Goal: Answer question/provide support

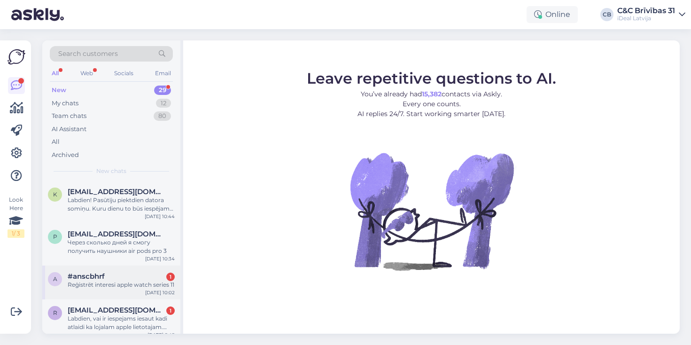
click at [114, 268] on div "a #anscbhrf 1 Reģistrēt interesi apple watch series [DATE] 10:02" at bounding box center [111, 282] width 138 height 34
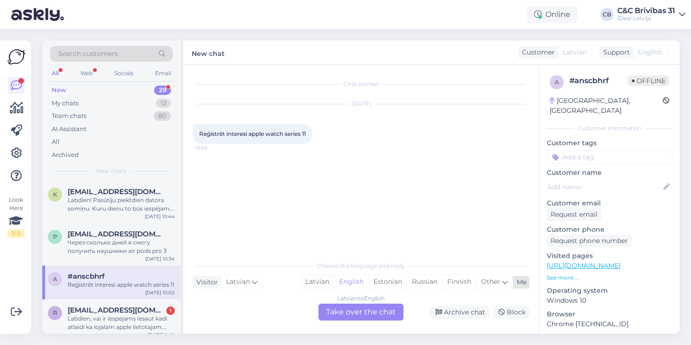
click at [317, 287] on div "Latvian" at bounding box center [317, 282] width 33 height 14
click at [322, 284] on div "Latvian" at bounding box center [317, 282] width 33 height 14
click at [352, 314] on div "Latvian to Latvian Take over the chat" at bounding box center [360, 311] width 85 height 17
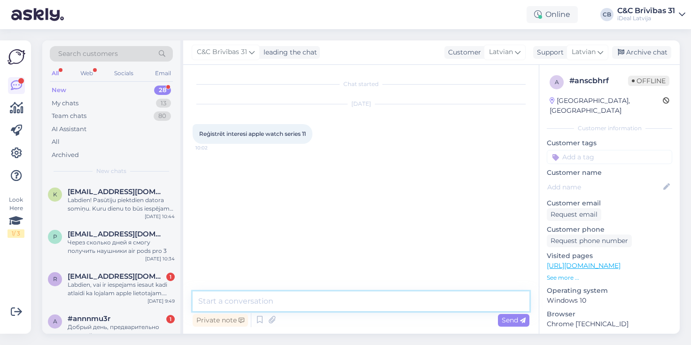
click at [352, 303] on textarea at bounding box center [361, 301] width 337 height 20
type textarea "Sveiki! varat arī jau priekšpasūtījumu veikt"
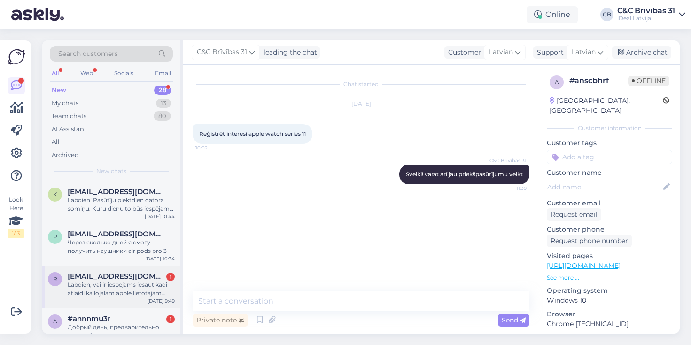
click at [135, 289] on div "Labdien, vai ir iespejams iesaut kadi atlaidi ka lojalam apple lietotajam. Ties…" at bounding box center [121, 288] width 107 height 17
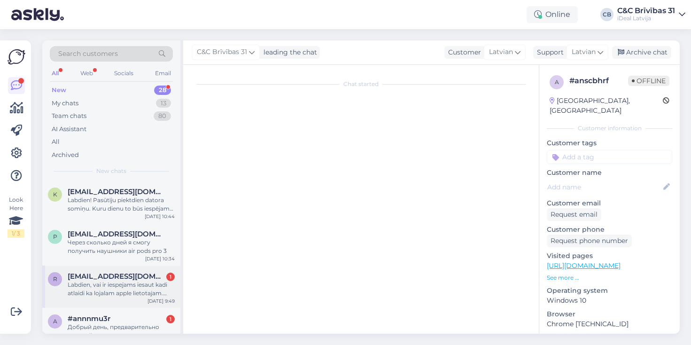
click at [132, 284] on div "Labdien, vai ir iespejams iesaut kadi atlaidi ka lojalam apple lietotajam. Ties…" at bounding box center [121, 288] width 107 height 17
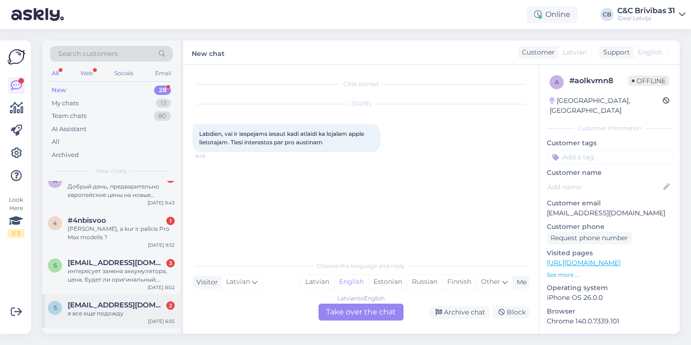
scroll to position [130, 0]
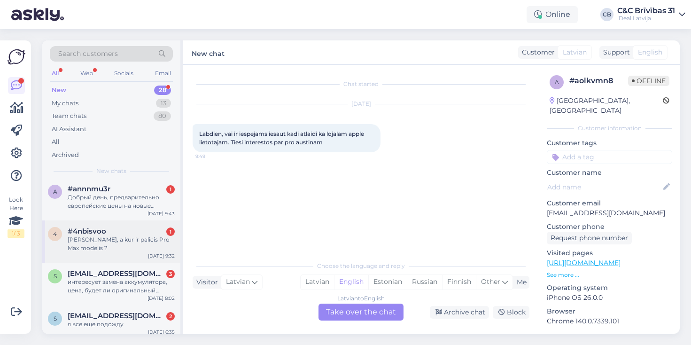
click at [132, 246] on div "[PERSON_NAME], a kur ir palicis Pro Max modelis ?" at bounding box center [121, 243] width 107 height 17
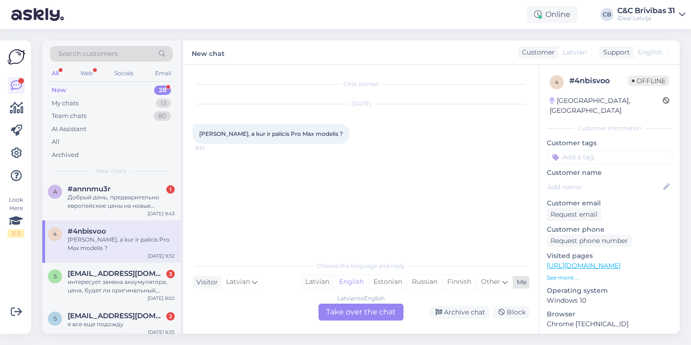
click at [314, 285] on div "Latvian" at bounding box center [317, 282] width 33 height 14
click at [344, 311] on div "Latvian to Latvian Take over the chat" at bounding box center [360, 311] width 85 height 17
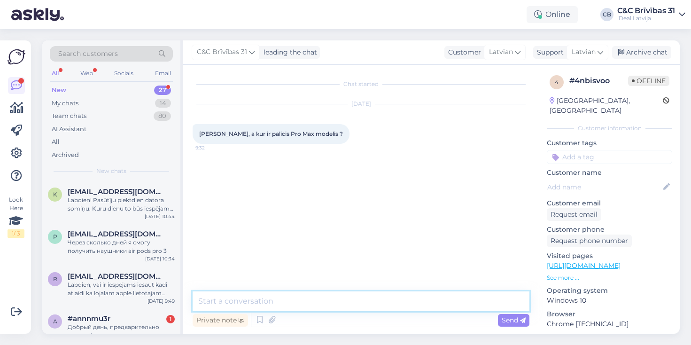
click at [344, 304] on textarea at bounding box center [361, 301] width 337 height 20
paste textarea "[URL][DOMAIN_NAME]"
type textarea "[URL][DOMAIN_NAME]"
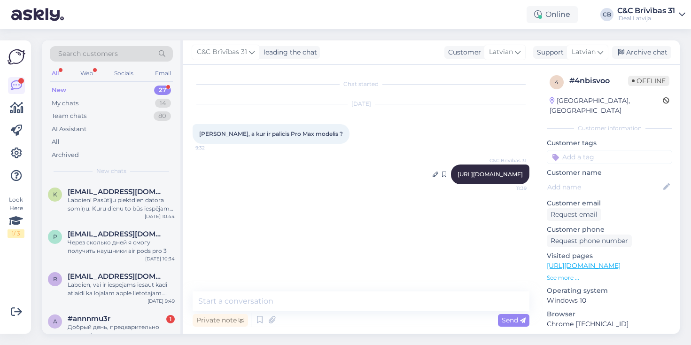
click at [477, 174] on link "[URL][DOMAIN_NAME]" at bounding box center [490, 174] width 65 height 7
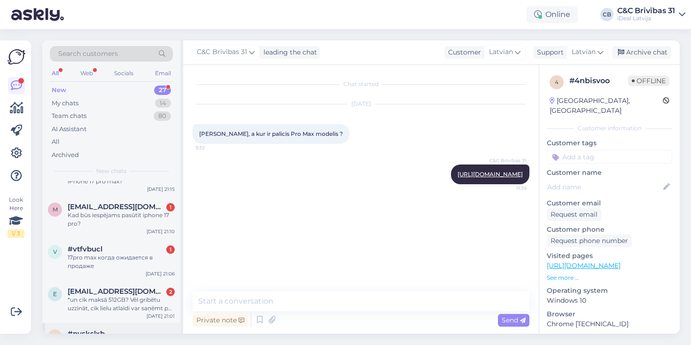
scroll to position [661, 0]
click at [119, 287] on span "[EMAIL_ADDRESS][DOMAIN_NAME]" at bounding box center [117, 291] width 98 height 8
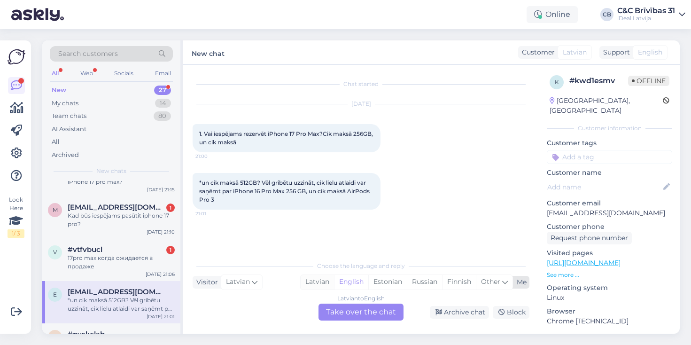
click at [316, 285] on div "Latvian" at bounding box center [317, 282] width 33 height 14
click at [339, 309] on div "Latvian to Latvian Take over the chat" at bounding box center [360, 311] width 85 height 17
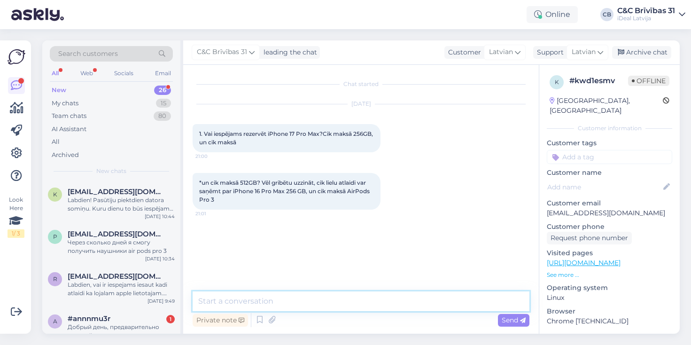
click at [324, 293] on textarea at bounding box center [361, 301] width 337 height 20
paste textarea "[URL][DOMAIN_NAME]"
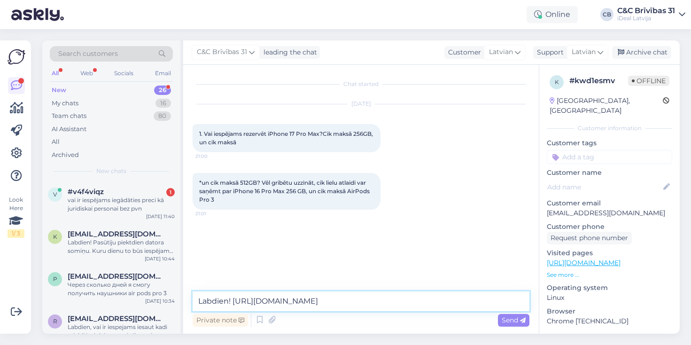
paste textarea "[URL][DOMAIN_NAME]"
type textarea "Labdien! [URL][DOMAIN_NAME] [URL][DOMAIN_NAME]"
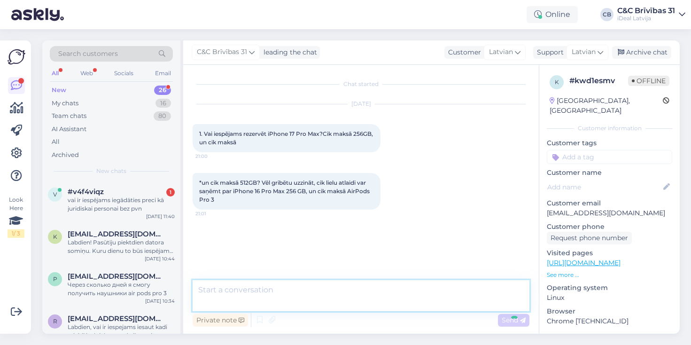
scroll to position [14, 0]
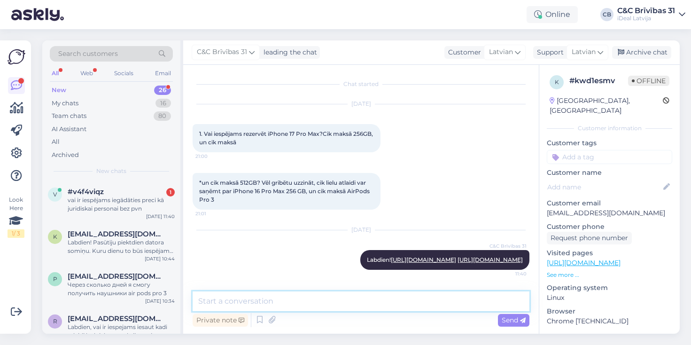
paste textarea "[URL][DOMAIN_NAME]"
type textarea "[URL][DOMAIN_NAME]"
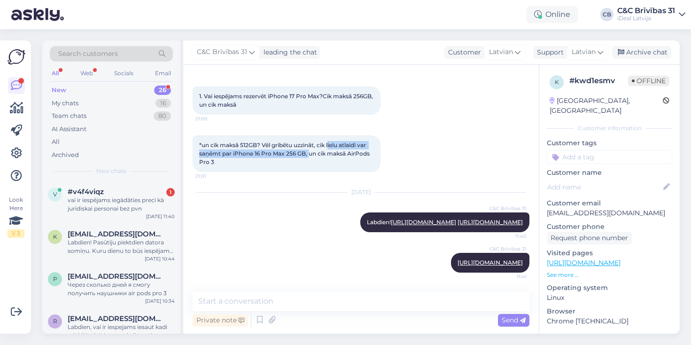
drag, startPoint x: 331, startPoint y: 126, endPoint x: 311, endPoint y: 135, distance: 21.7
click at [310, 141] on span "*un cik maksā 512GB? Vēl gribētu uzzināt, cik lielu atlaidi var saņēmt par iPho…" at bounding box center [285, 153] width 172 height 24
drag, startPoint x: 321, startPoint y: 128, endPoint x: 307, endPoint y: 139, distance: 17.7
click at [307, 141] on span "*un cik maksā 512GB? Vēl gribētu uzzināt, cik lielu atlaidi var saņēmt par iPho…" at bounding box center [285, 153] width 172 height 24
copy span "cik lielu atlaidi var saņēmt par iPhone 16 Pro Max 256 GB"
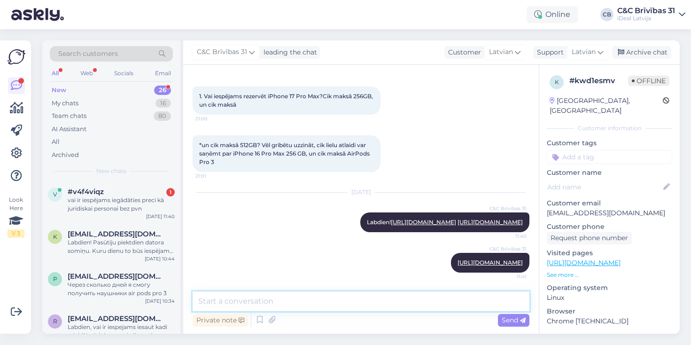
click at [307, 297] on textarea at bounding box center [361, 301] width 337 height 20
paste textarea "cik lielu atlaidi var saņēmt par iPhone 16 Pro Max 256 GB"
click at [314, 300] on textarea "Lai uzzinātu cik lielu atlaidi var saņēmt par iPhone 16 Pro Max 256 GB" at bounding box center [361, 301] width 337 height 20
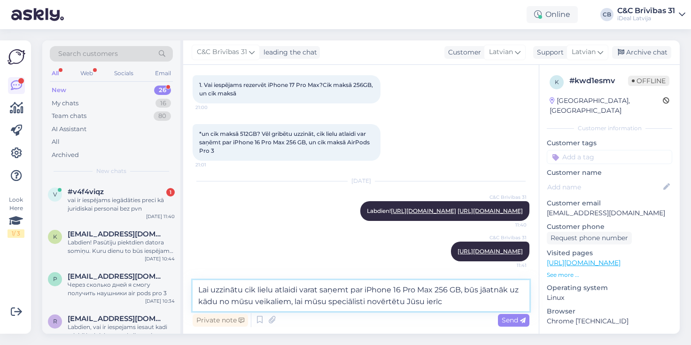
type textarea "Lai uzzinātu cik lielu atlaidi varat saņemt par iPhone 16 Pro Max 256 GB, būs j…"
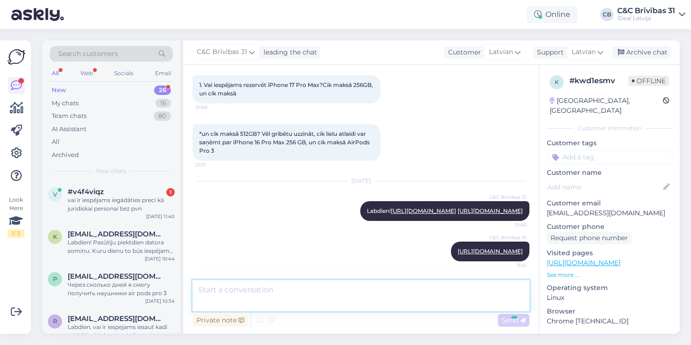
scroll to position [112, 0]
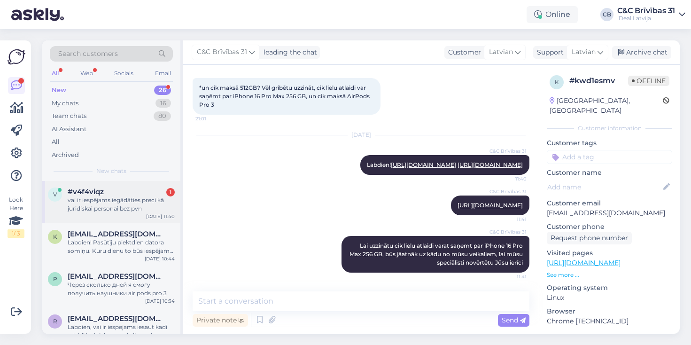
click at [145, 196] on div "vai ir iespējams iegādāties preci kā juridiskai personai bez pvn" at bounding box center [121, 204] width 107 height 17
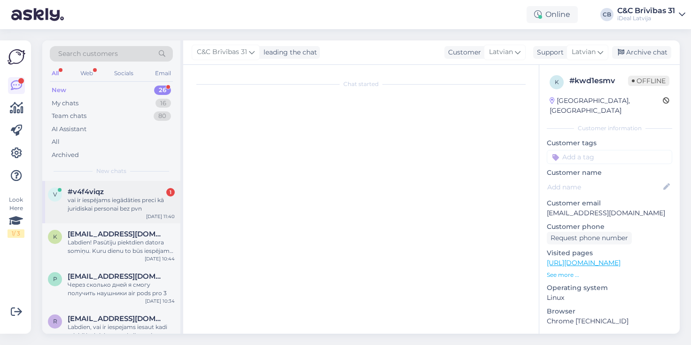
scroll to position [0, 0]
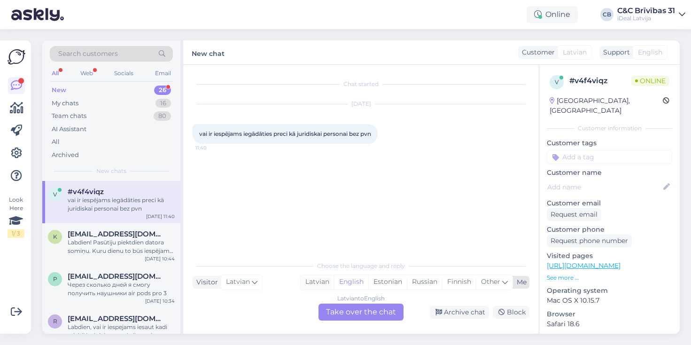
click at [331, 282] on div "Latvian" at bounding box center [317, 282] width 33 height 14
click at [338, 313] on div "Latvian to Latvian Take over the chat" at bounding box center [360, 311] width 85 height 17
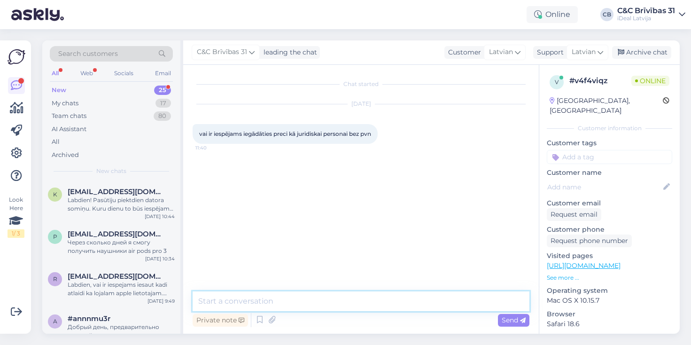
click at [334, 303] on textarea at bounding box center [361, 301] width 337 height 20
type textarea "Labdien! ir tādām kategorijām kā iPhone, iPad un MacBook"
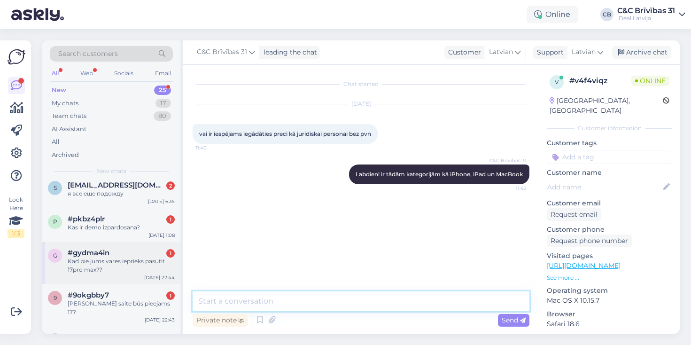
scroll to position [224, 0]
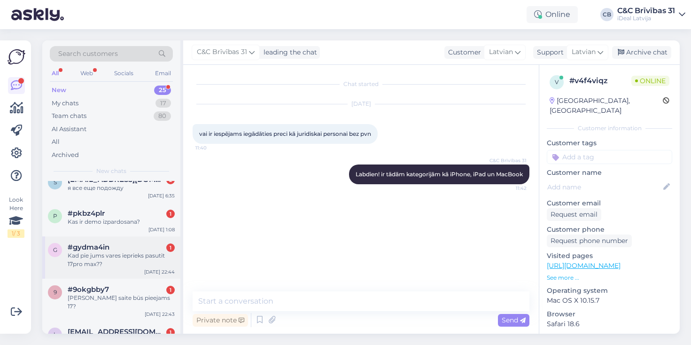
click at [115, 251] on div "Kad pie jums vares ieprieks pasutit 17pro max??" at bounding box center [121, 259] width 107 height 17
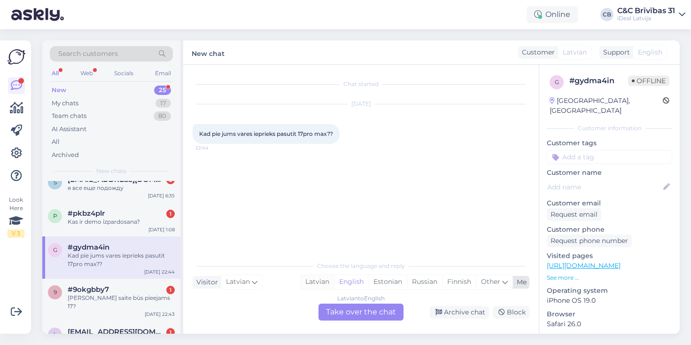
click at [324, 281] on div "Latvian" at bounding box center [317, 282] width 33 height 14
click at [341, 304] on div "Latvian to Latvian Take over the chat" at bounding box center [360, 311] width 85 height 17
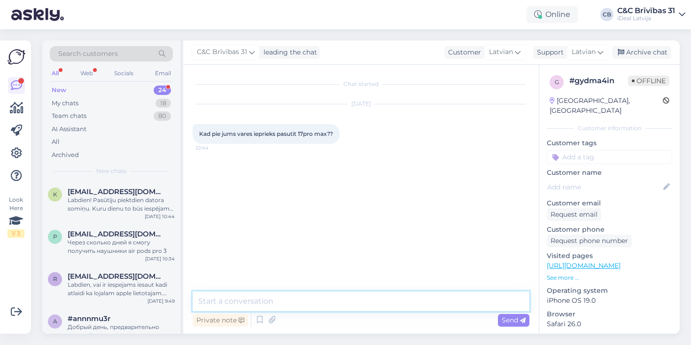
click at [339, 302] on textarea at bounding box center [361, 301] width 337 height 20
type textarea "Labdien! No 12.septembra"
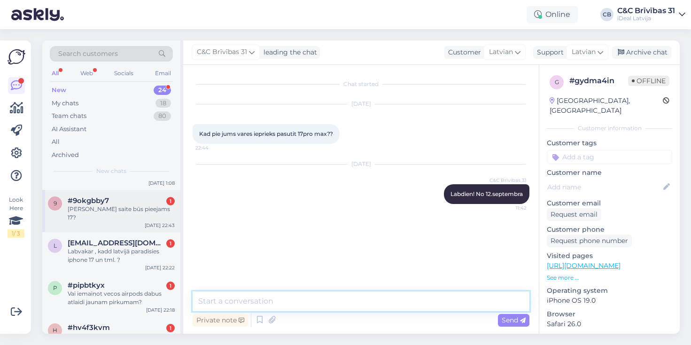
scroll to position [272, 0]
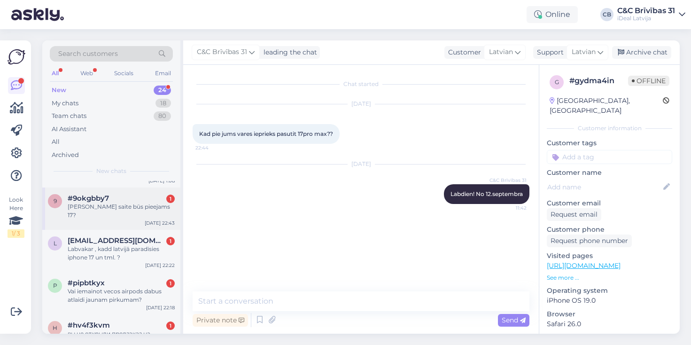
click at [124, 213] on div "9 #9okgbby7 1 Kad jūsu saite būs pieejams 17? [DATE] 22:43" at bounding box center [111, 208] width 138 height 42
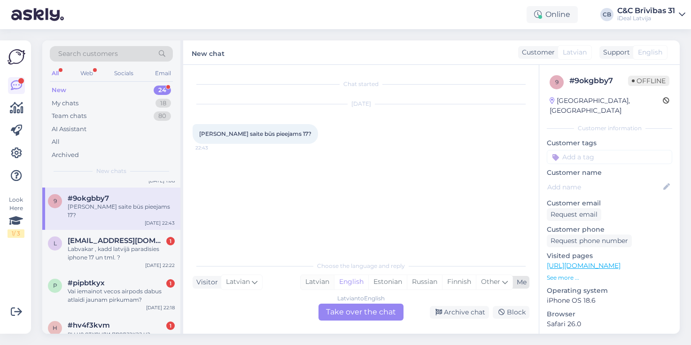
click at [319, 284] on div "Latvian" at bounding box center [317, 282] width 33 height 14
click at [340, 306] on div "Latvian to Latvian Take over the chat" at bounding box center [360, 311] width 85 height 17
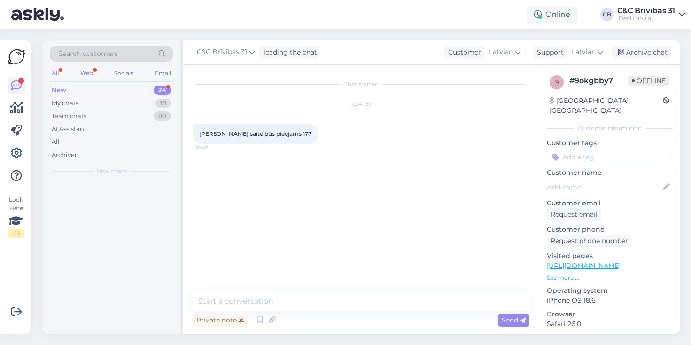
scroll to position [0, 0]
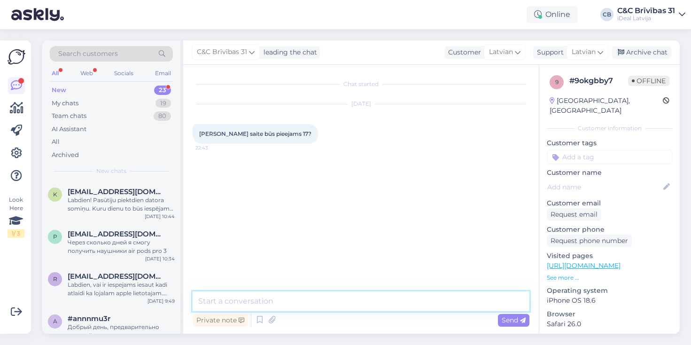
click at [341, 301] on textarea at bounding box center [361, 301] width 337 height 20
paste textarea "[URL][DOMAIN_NAME]"
type textarea "[URL][DOMAIN_NAME]"
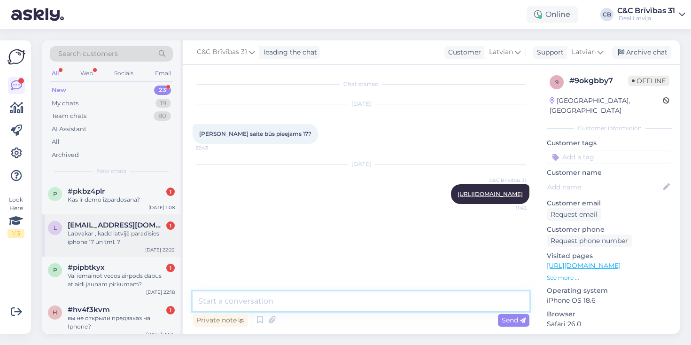
scroll to position [251, 0]
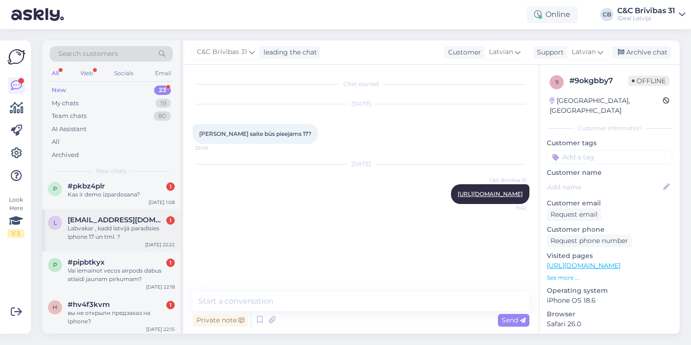
click at [133, 231] on div "Labvakar , kadd latvijā paradīsies iphone 17 un tml. ?" at bounding box center [121, 232] width 107 height 17
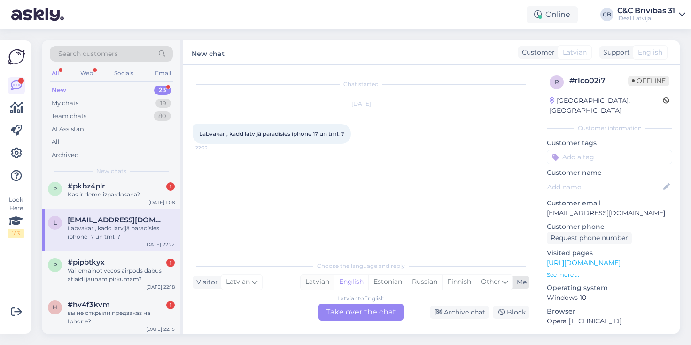
click at [318, 285] on div "Latvian" at bounding box center [317, 282] width 33 height 14
click at [335, 310] on div "Latvian to Latvian Take over the chat" at bounding box center [360, 311] width 85 height 17
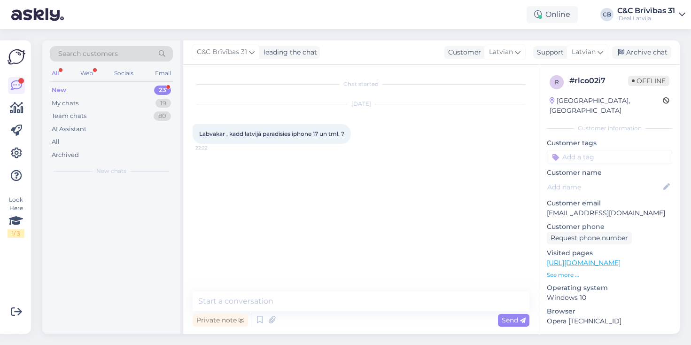
scroll to position [0, 0]
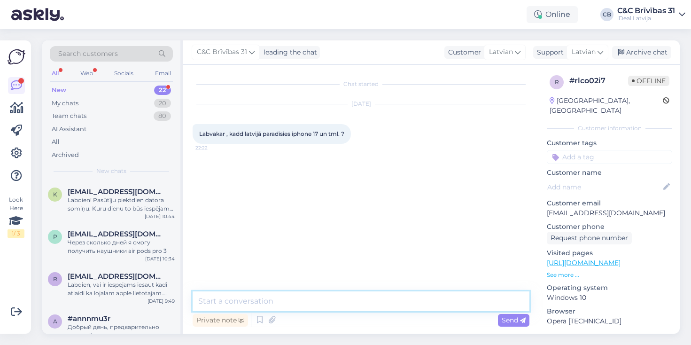
click at [335, 304] on textarea at bounding box center [361, 301] width 337 height 20
type textarea "Labdien, iepriekšpasūtīšanā no 12.09. un parādīsies 19.09"
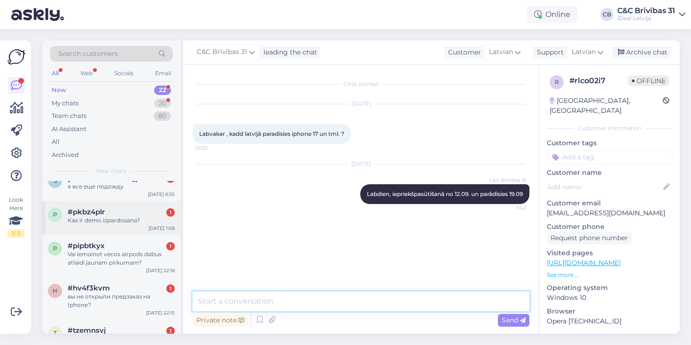
scroll to position [229, 0]
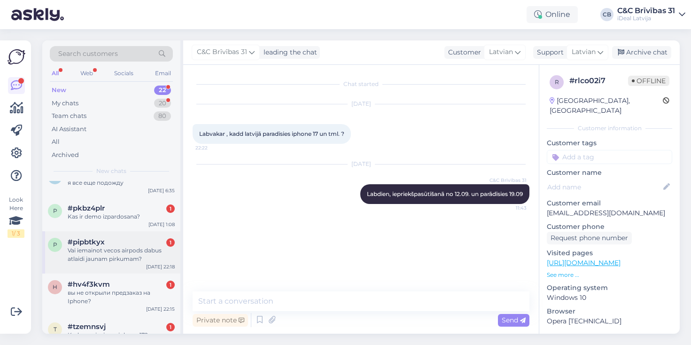
click at [151, 255] on div "Vai iemainot vecos airpods dabus atlaidi jaunam pirkumam?" at bounding box center [121, 254] width 107 height 17
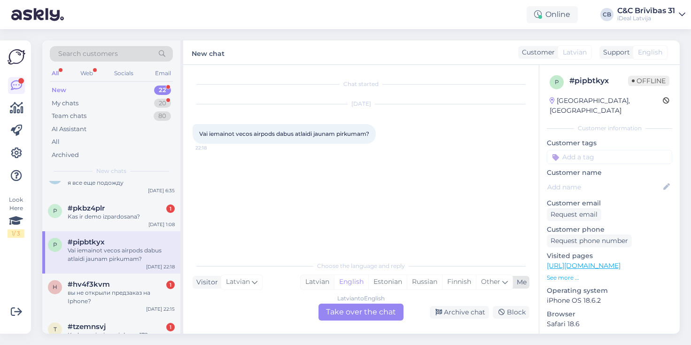
click at [309, 283] on div "Latvian" at bounding box center [317, 282] width 33 height 14
click at [340, 305] on div "Latvian to Latvian Take over the chat" at bounding box center [360, 311] width 85 height 17
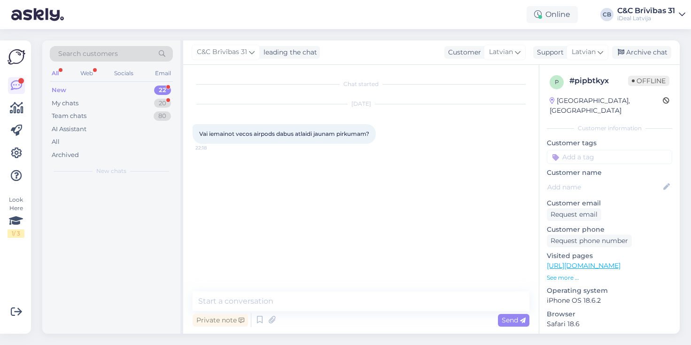
scroll to position [0, 0]
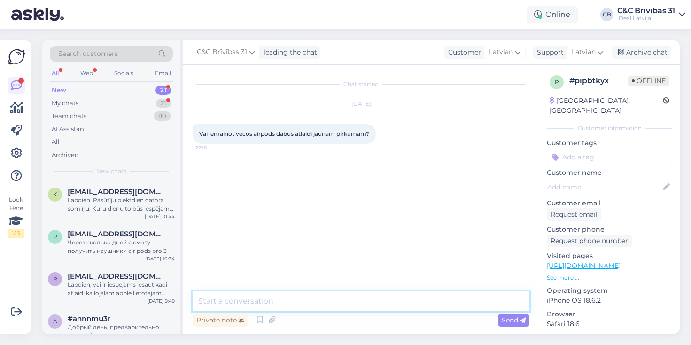
click at [340, 310] on textarea at bounding box center [361, 301] width 337 height 20
click at [340, 307] on textarea at bounding box center [361, 301] width 337 height 20
type textarea "Labdien, jā"
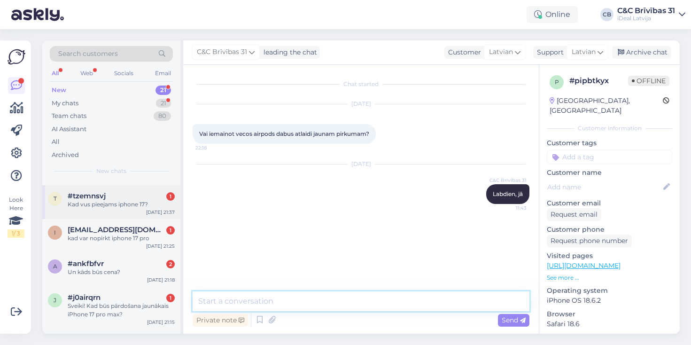
scroll to position [318, 0]
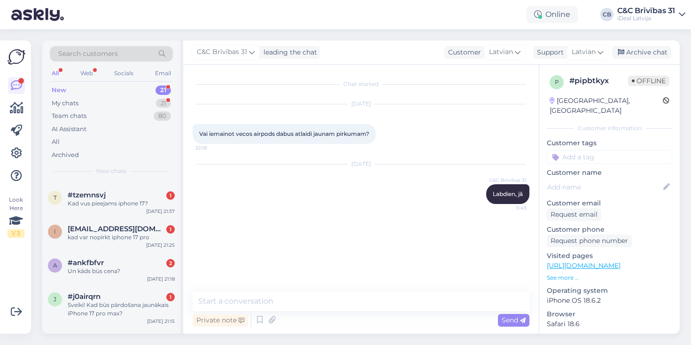
click at [137, 94] on div "New 21" at bounding box center [111, 90] width 123 height 13
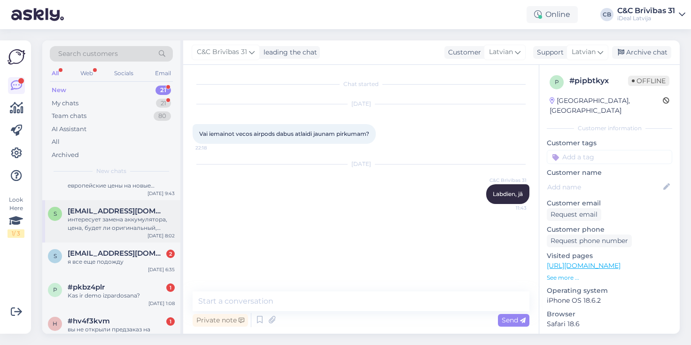
scroll to position [135, 0]
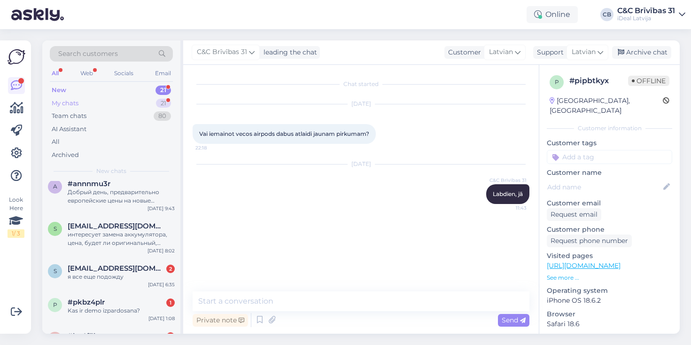
click at [115, 108] on div "My chats 21" at bounding box center [111, 103] width 123 height 13
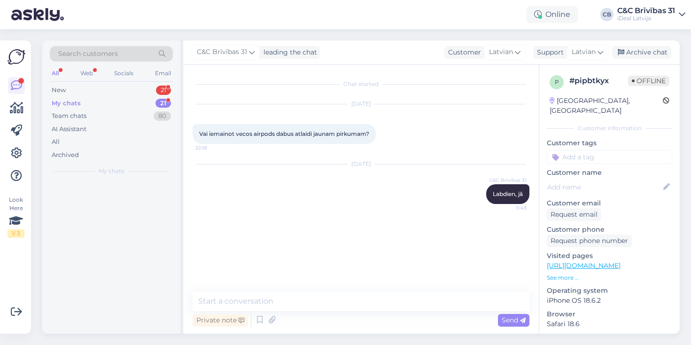
scroll to position [0, 0]
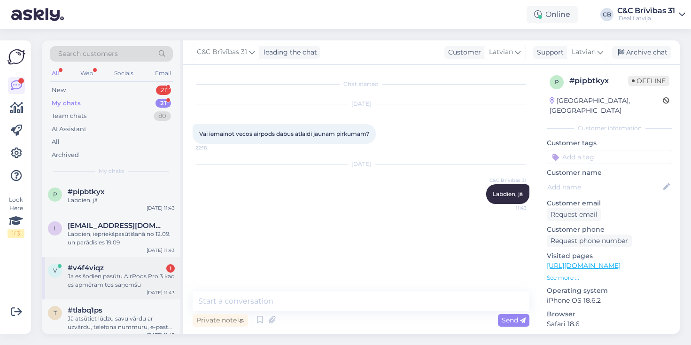
click at [116, 273] on div "Ja es šodien pasūtu AirPods Pro 3 kad es apmēram tos saņemšu" at bounding box center [121, 280] width 107 height 17
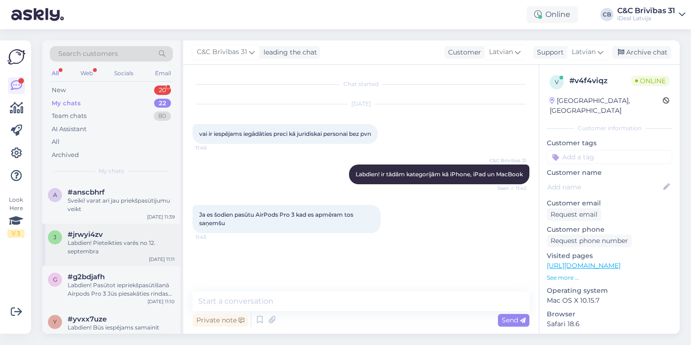
scroll to position [309, 0]
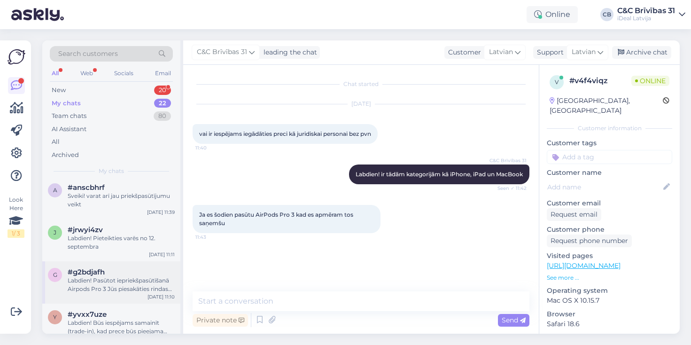
click at [124, 288] on div "Labdien! Pasūtot iepriekšpasūtīšanā Airpods Pro 3 Jūs piesakāties rindas kārtīb…" at bounding box center [121, 284] width 107 height 17
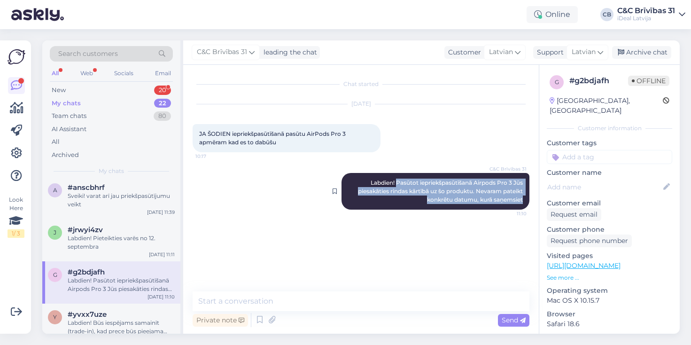
drag, startPoint x: 396, startPoint y: 182, endPoint x: 519, endPoint y: 205, distance: 125.2
click at [519, 205] on div "C&C Brīvības 31 Labdien! Pasūtot iepriekšpasūtīšanā Airpods Pro 3 Jūs piesakāti…" at bounding box center [435, 191] width 188 height 37
copy span "Pasūtot iepriekšpasūtīšanā Airpods Pro 3 Jūs piesakāties rindas kārtībā uz šo p…"
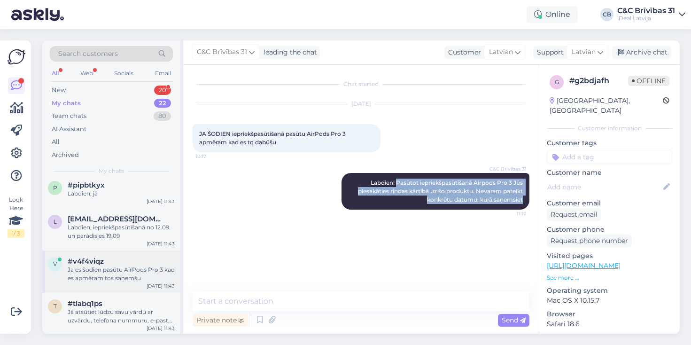
scroll to position [11, 0]
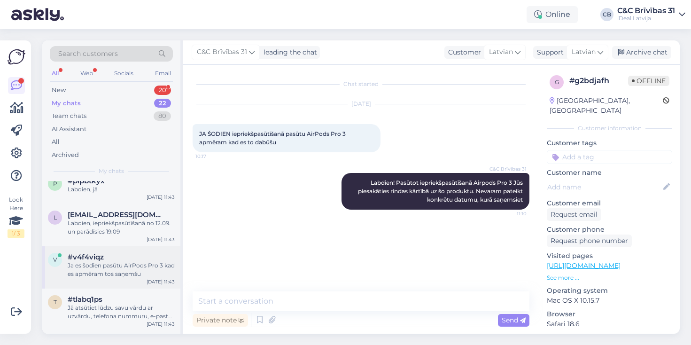
click at [116, 281] on div "v #v4f4viqz Ja es šodien pasūtu AirPods Pro 3 kad es apmēram tos saņemšu [DATE]…" at bounding box center [111, 267] width 138 height 42
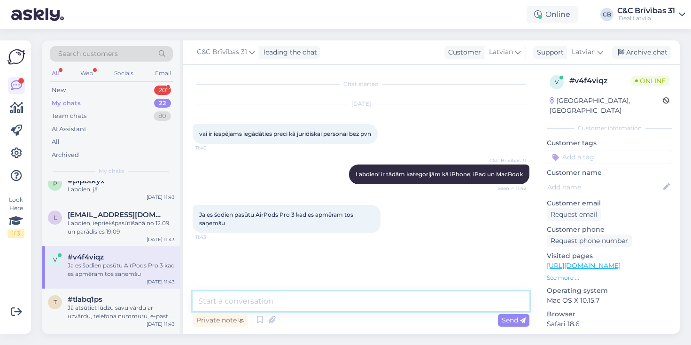
click at [285, 300] on textarea at bounding box center [361, 301] width 337 height 20
paste textarea "Pasūtot iepriekšpasūtīšanā Airpods Pro 3 Jūs piesakāties rindas kārtībā uz šo p…"
type textarea "Pasūtot iepriekšpasūtīšanā Airpods Pro 3 Jūs piesakāties rindas kārtībā uz šo p…"
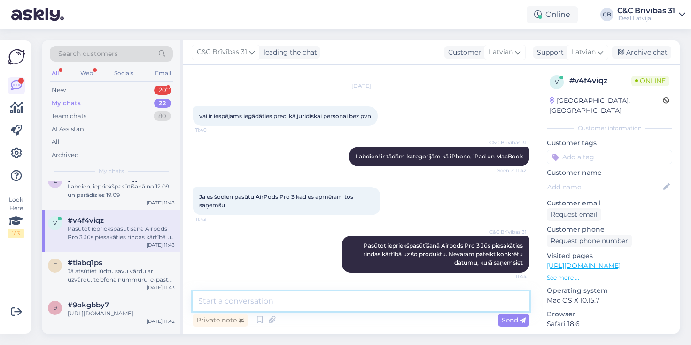
scroll to position [50, 0]
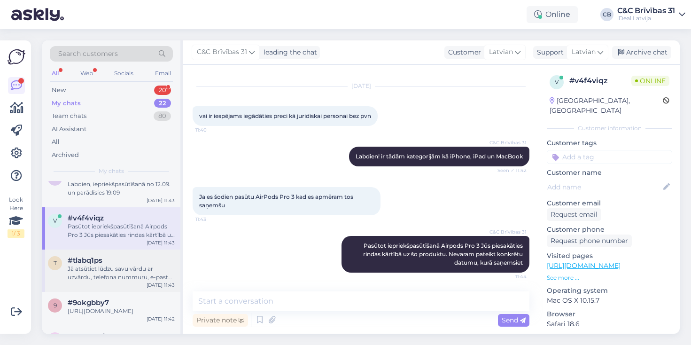
click at [118, 267] on div "Jā atsūtiet lūdzu savu vārdu ar uzvārdu, telefona nummuru, e-pastu un modeli ku…" at bounding box center [121, 272] width 107 height 17
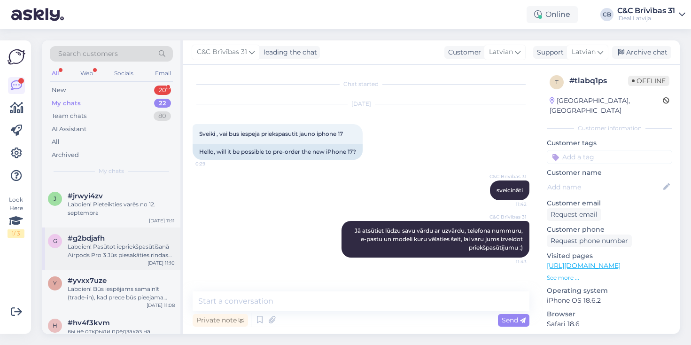
scroll to position [347, 0]
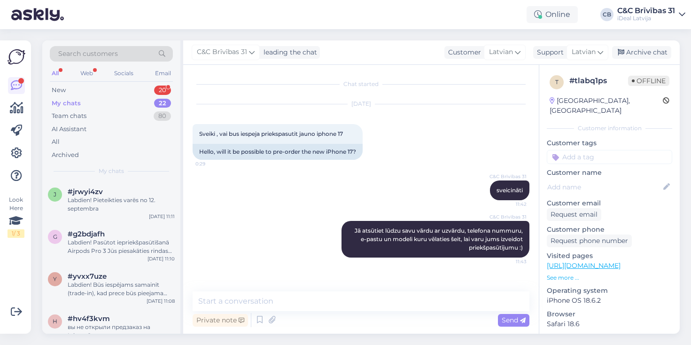
click at [136, 101] on div "My chats 22" at bounding box center [111, 103] width 123 height 13
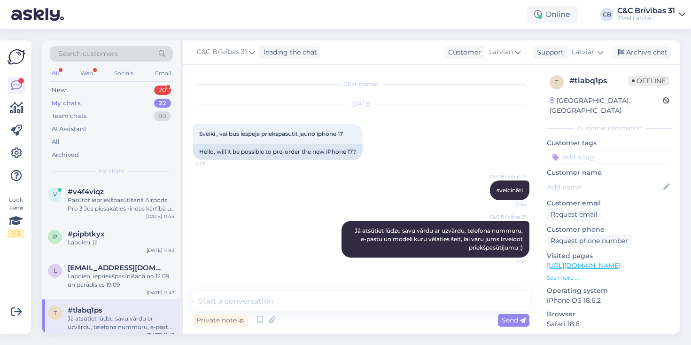
scroll to position [0, 0]
click at [126, 89] on div "New 20" at bounding box center [111, 90] width 123 height 13
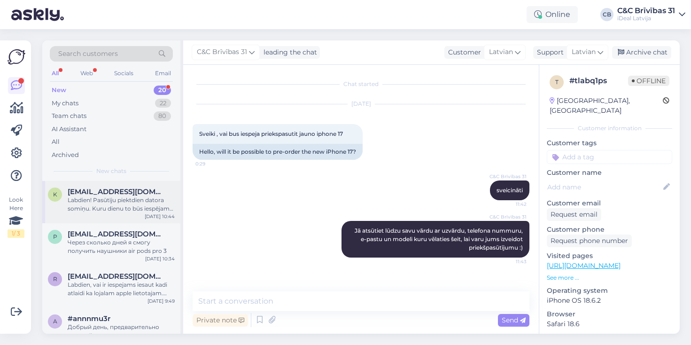
click at [117, 216] on div "k [EMAIL_ADDRESS][DOMAIN_NAME] Labdien! Pasūtīju piektdien datora somiņu. Kuru …" at bounding box center [111, 202] width 138 height 42
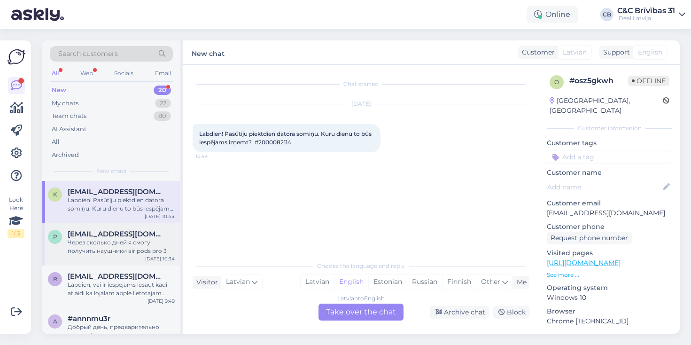
click at [120, 239] on div "Через сколько дней я смогу получить наушники air pods pro 3" at bounding box center [121, 246] width 107 height 17
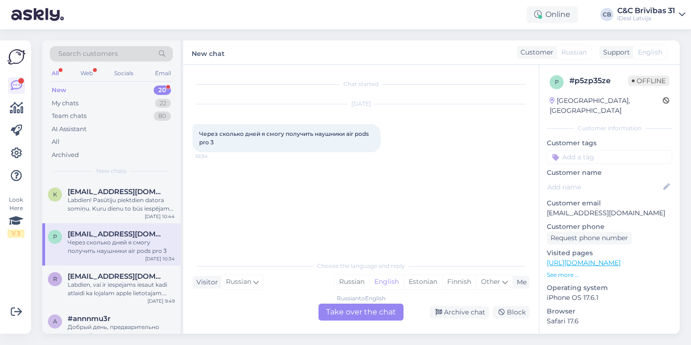
scroll to position [28, 0]
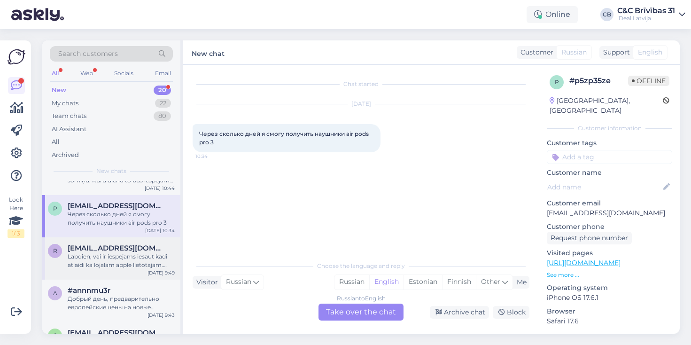
click at [137, 253] on div "Labdien, vai ir iespejams iesaut kadi atlaidi ka lojalam apple lietotajam. Ties…" at bounding box center [121, 260] width 107 height 17
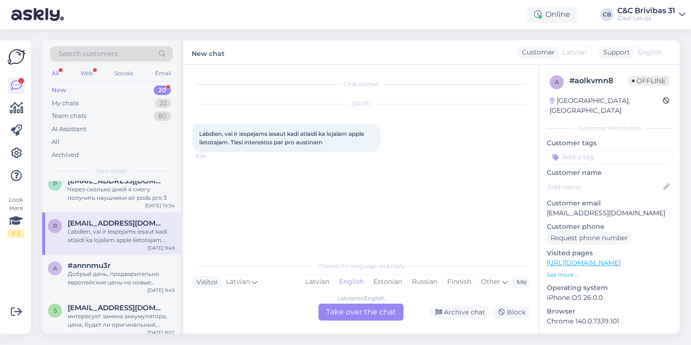
click at [120, 267] on div "#annnmu3r" at bounding box center [121, 265] width 107 height 8
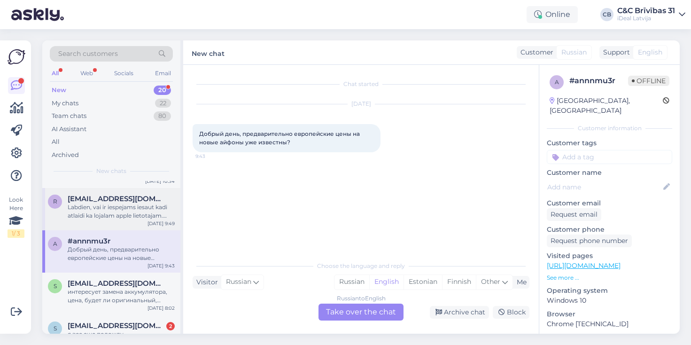
scroll to position [78, 0]
click at [123, 279] on span "[EMAIL_ADDRESS][DOMAIN_NAME]" at bounding box center [117, 282] width 98 height 8
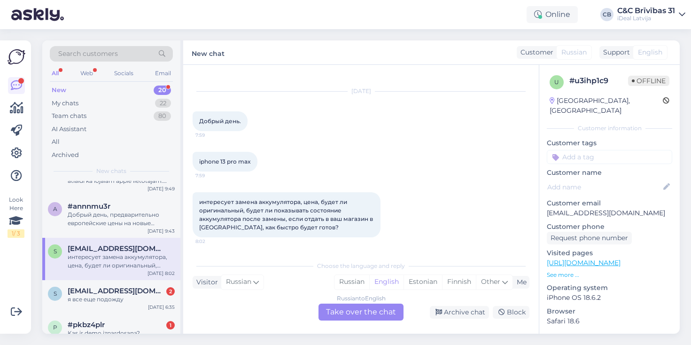
scroll to position [115, 0]
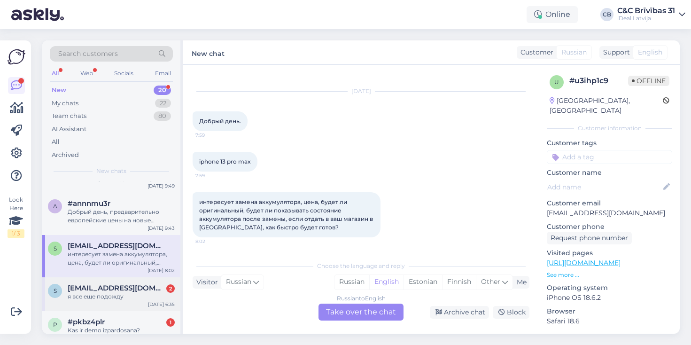
click at [121, 299] on div "s [EMAIL_ADDRESS][DOMAIN_NAME] 2 я все еще подожду [DATE] 6:35" at bounding box center [111, 294] width 138 height 34
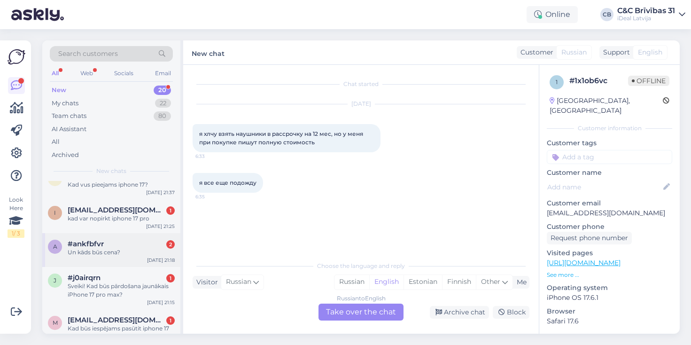
scroll to position [299, 0]
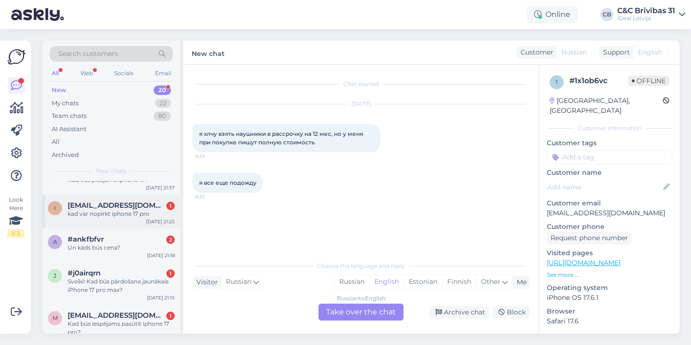
click at [133, 214] on div "kad var nopirkt iphone 17 pro" at bounding box center [121, 214] width 107 height 8
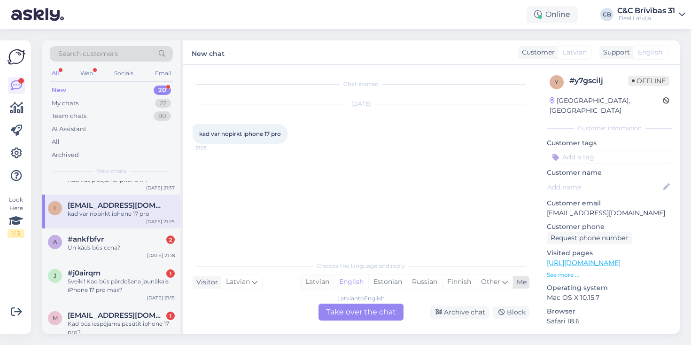
click at [312, 281] on div "Latvian" at bounding box center [317, 282] width 33 height 14
click at [357, 310] on div "Latvian to Latvian Take over the chat" at bounding box center [360, 311] width 85 height 17
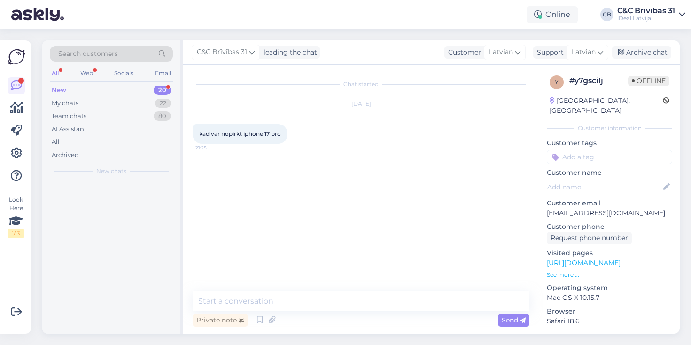
scroll to position [0, 0]
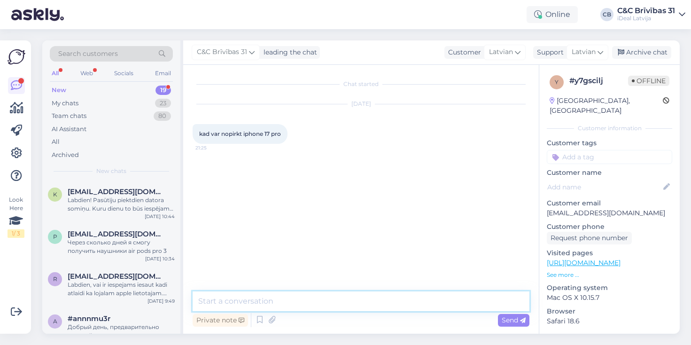
click at [342, 300] on textarea at bounding box center [361, 301] width 337 height 20
paste textarea "🍏 Priekšpasūtījumi: sākas piektdien, [DATE] 🍏 Launčs: piektdien, [DATE]"
type textarea "Labdien! 🍏 Priekšpasūtījumi: sākas piektdien, [DATE] 🍏 Launčs: piektdien, [DATE]"
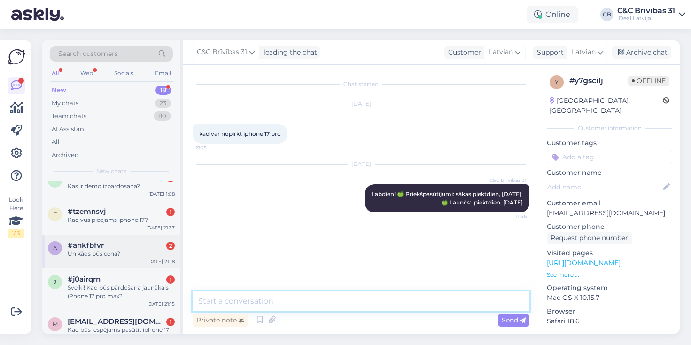
scroll to position [261, 0]
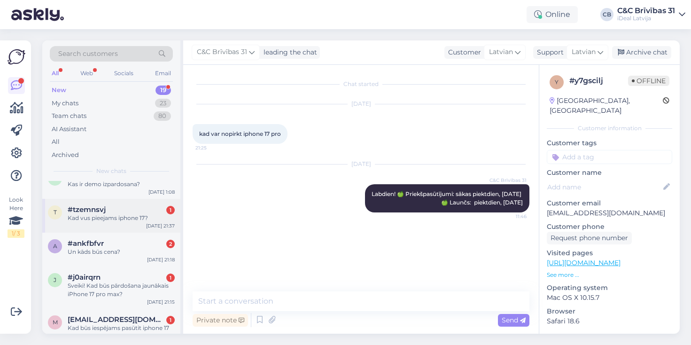
click at [133, 220] on div "Kad vus pieejams iphone 17?" at bounding box center [121, 218] width 107 height 8
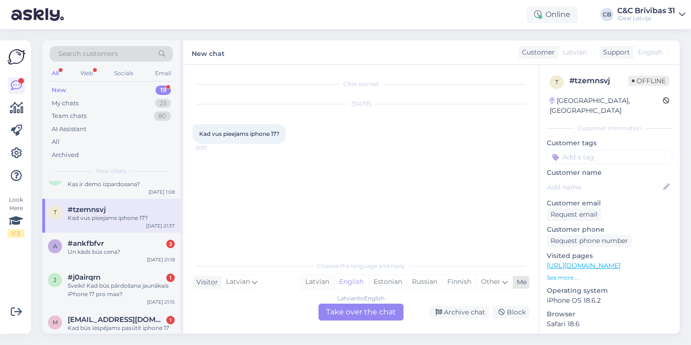
click at [321, 280] on div "Latvian" at bounding box center [317, 282] width 33 height 14
click at [346, 310] on div "Latvian to Latvian Take over the chat" at bounding box center [360, 311] width 85 height 17
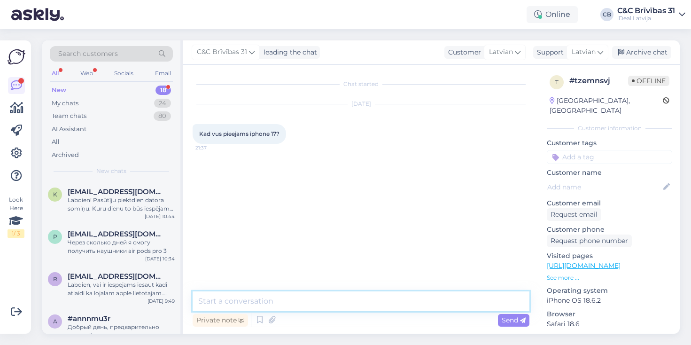
click at [346, 296] on textarea at bounding box center [361, 301] width 337 height 20
paste textarea "🍏 Priekšpasūtījumi: sākas piektdien, [DATE] 🍏 Launčs: piektdien, [DATE]"
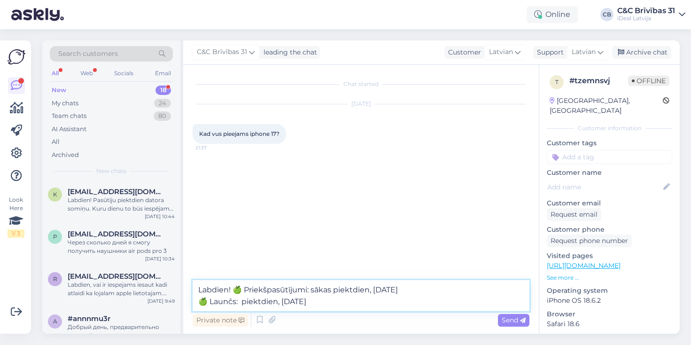
click at [246, 289] on textarea "Labdien! 🍏 Priekšpasūtījumi: sākas piektdien, [DATE] 🍏 Launčs: piektdien, [DATE]" at bounding box center [361, 295] width 337 height 31
click at [214, 303] on textarea "Labdien! Priekšpasūtījumi: sākas piektdien, [DATE] 🍏 Launčs: piektdien, [DATE]" at bounding box center [361, 295] width 337 height 31
click at [233, 288] on textarea "Labdien! Priekšpasūtījumi: sākas piektdien, [DATE] Launčs: piektdien, [DATE]" at bounding box center [361, 295] width 337 height 31
type textarea "Labdien! Priekšpasūtījumi: sākas piektdien, [DATE] Launčs: piektdien, [DATE]"
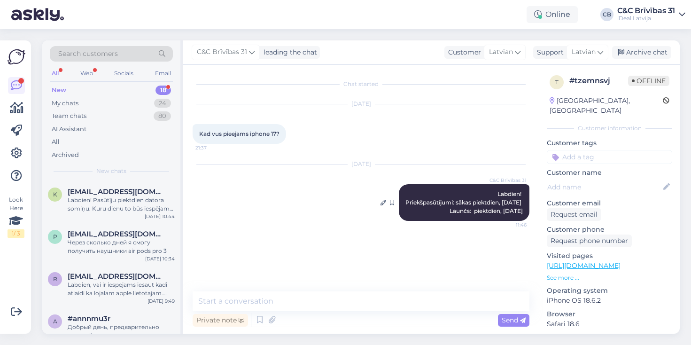
drag, startPoint x: 495, startPoint y: 190, endPoint x: 524, endPoint y: 215, distance: 38.3
click at [524, 215] on div "C&C Brīvības 31 Labdien! Priekšpasūtījumi: sākas piektdien, [DATE] Launčs: piek…" at bounding box center [464, 202] width 131 height 37
copy span "Labdien! Priekšpasūtījumi: sākas piektdien, [DATE] Launčs: piektdien, [DATE]"
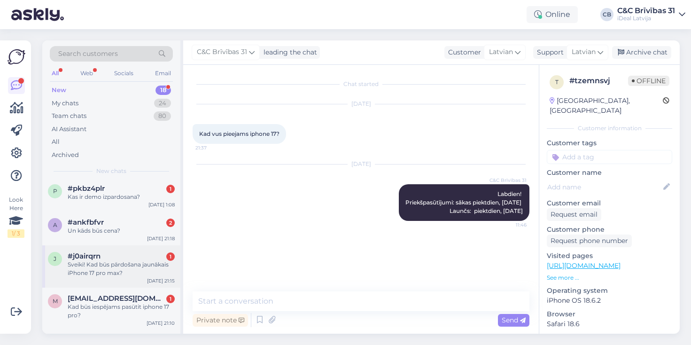
scroll to position [249, 0]
click at [124, 267] on div "Sveiki! Kad būs pārdošana jaunākais iPhone 17 pro max?" at bounding box center [121, 268] width 107 height 17
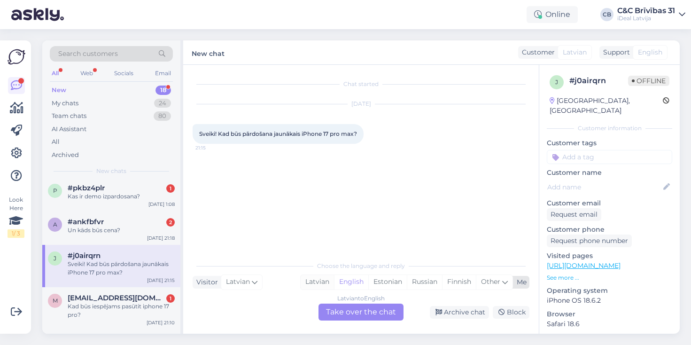
click at [322, 282] on div "Latvian" at bounding box center [317, 282] width 33 height 14
click at [340, 310] on div "Latvian to Latvian Take over the chat" at bounding box center [360, 311] width 85 height 17
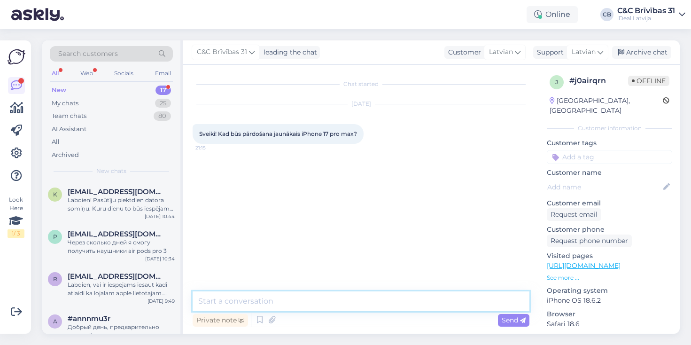
click at [338, 299] on textarea at bounding box center [361, 301] width 337 height 20
paste textarea "Labdien! Priekšpasūtījumi: sākas piektdien, [DATE] Launčs: piektdien, [DATE]"
type textarea "Labdien! Priekšpasūtījumi: sākas piektdien, [DATE] Launčs: piektdien, [DATE]"
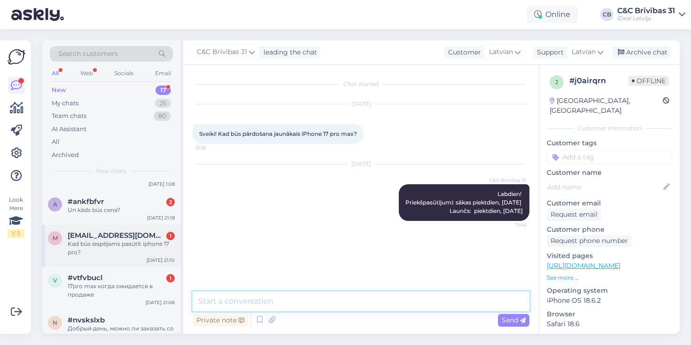
scroll to position [272, 0]
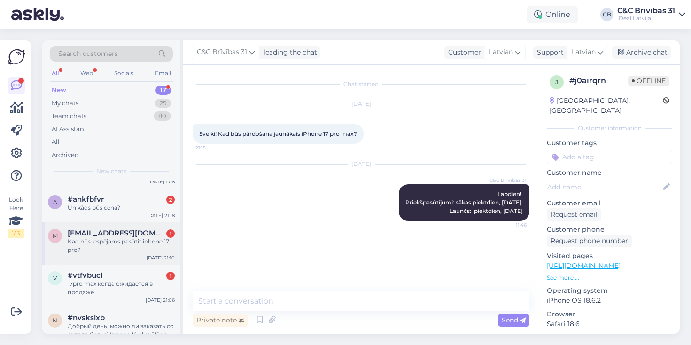
click at [125, 241] on div "Kad būs iespējams pasūtit iphone 17 pro?" at bounding box center [121, 245] width 107 height 17
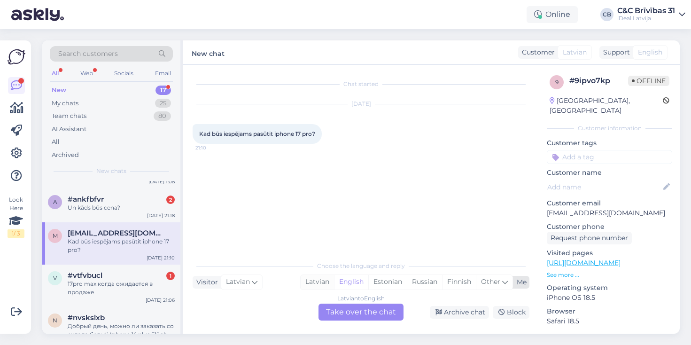
click at [322, 286] on div "Latvian" at bounding box center [317, 282] width 33 height 14
click at [337, 308] on div "Latvian to Latvian Take over the chat" at bounding box center [360, 311] width 85 height 17
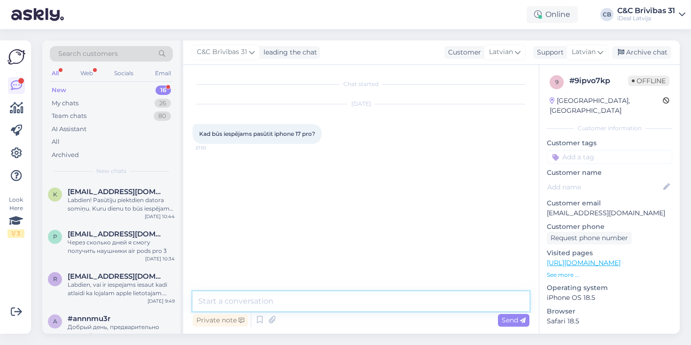
click at [322, 293] on textarea at bounding box center [361, 301] width 337 height 20
paste textarea "Labdien! Priekšpasūtījumi: sākas piektdien, [DATE] Launčs: piektdien, [DATE]"
type textarea "Labdien! Priekšpasūtījumi: sākas piektdien, [DATE] Launčs: piektdien, [DATE]"
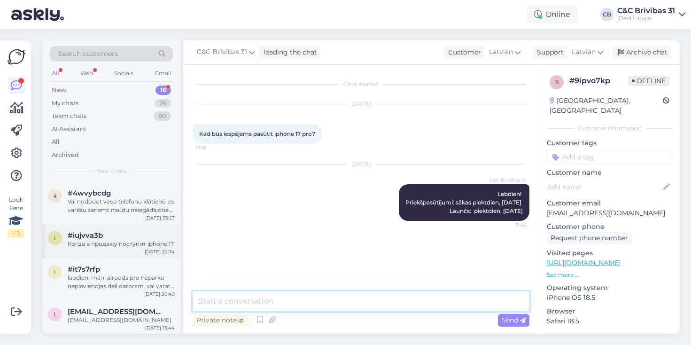
scroll to position [480, 0]
click at [113, 309] on span "[EMAIL_ADDRESS][DOMAIN_NAME]" at bounding box center [117, 312] width 98 height 8
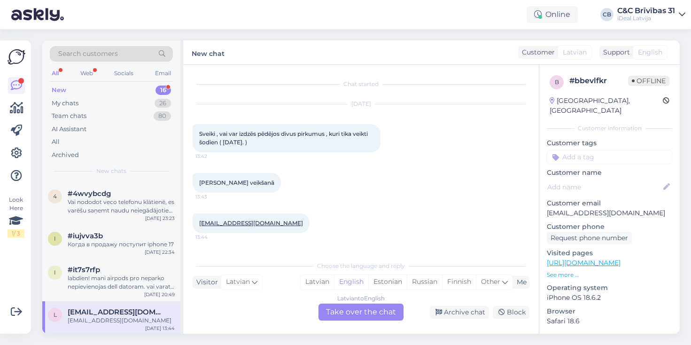
click at [289, 196] on div "Kļūdījos pirkuma veikšanā 13:43" at bounding box center [361, 183] width 337 height 40
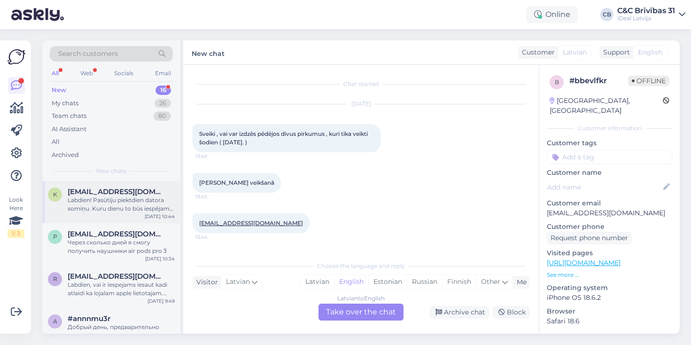
scroll to position [0, 0]
click at [118, 204] on div "Labdien! Pasūtīju piektdien datora somiņu. Kuru dienu to būs iespējams izņemt? …" at bounding box center [121, 204] width 107 height 17
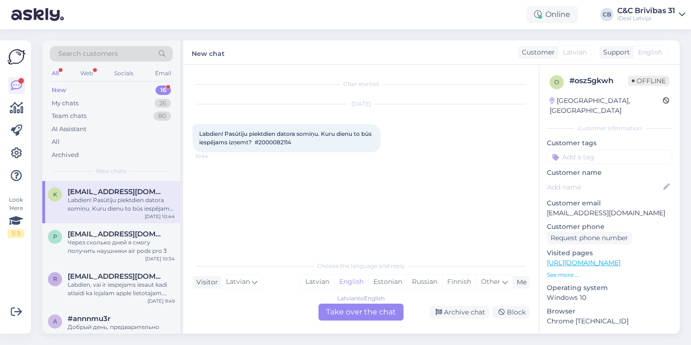
click at [278, 141] on span "Labdien! Pasūtīju piektdien datora somiņu. Kuru dienu to būs iespējams izņemt? …" at bounding box center [286, 138] width 174 height 16
copy div "2000082114 10:44"
click at [243, 192] on div "Chat started [DATE] Labdien! Pasūtīju piektdien datora somiņu. Kuru dienu to bū…" at bounding box center [365, 160] width 345 height 173
click at [144, 100] on div "My chats 26" at bounding box center [111, 103] width 123 height 13
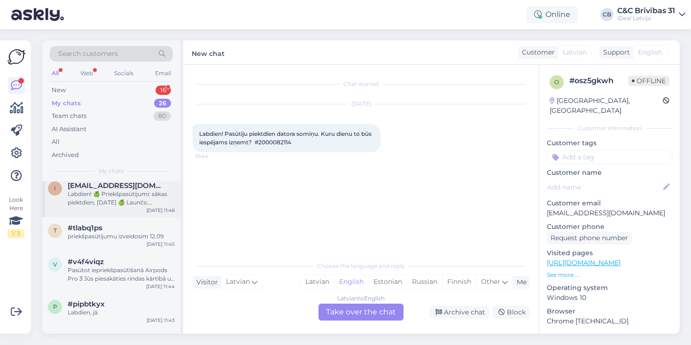
scroll to position [133, 0]
click at [94, 74] on div "Web" at bounding box center [86, 73] width 16 height 12
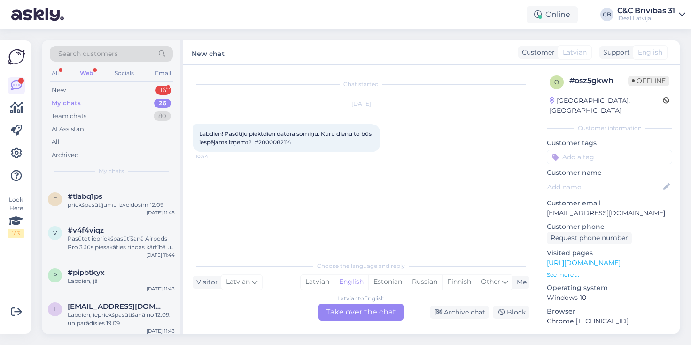
scroll to position [169, 0]
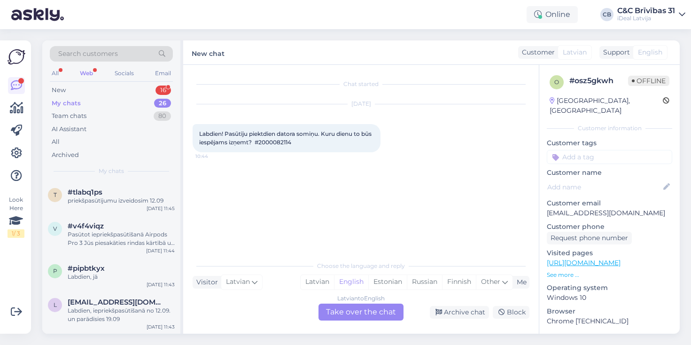
click at [245, 216] on div "Chat started [DATE] Labdien! Pasūtīju piektdien datora somiņu. Kuru dienu to bū…" at bounding box center [365, 160] width 345 height 173
click at [292, 205] on div "Chat started [DATE] Labdien! Pasūtīju piektdien datora somiņu. Kuru dienu to bū…" at bounding box center [365, 160] width 345 height 173
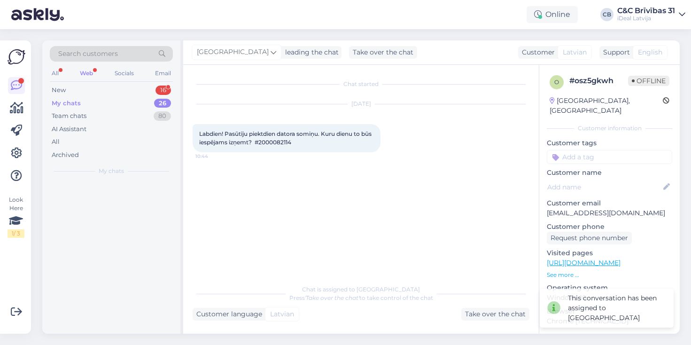
scroll to position [0, 0]
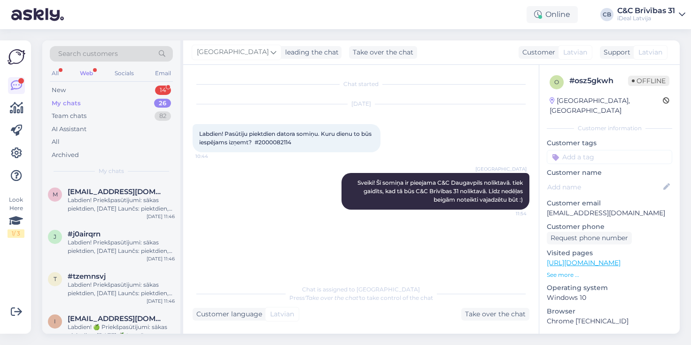
click at [298, 187] on div "Riga plaza Sveiki! Šī somiņa ir pieejama C&C Daugavpils noliktavā. tiek gaidīts…" at bounding box center [361, 191] width 337 height 57
click at [142, 100] on div "My chats 26" at bounding box center [111, 103] width 123 height 13
click at [117, 88] on div "New 12" at bounding box center [111, 90] width 123 height 13
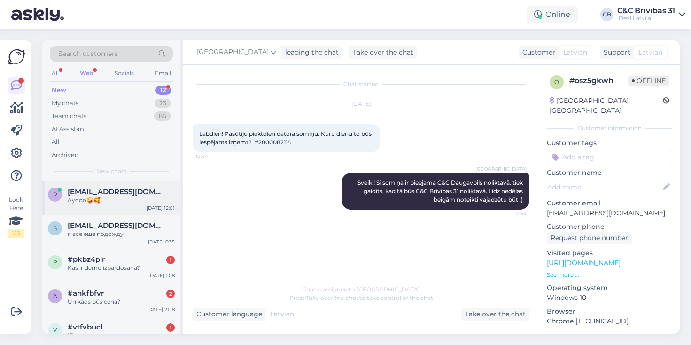
click at [130, 191] on span "[EMAIL_ADDRESS][DOMAIN_NAME]" at bounding box center [117, 191] width 98 height 8
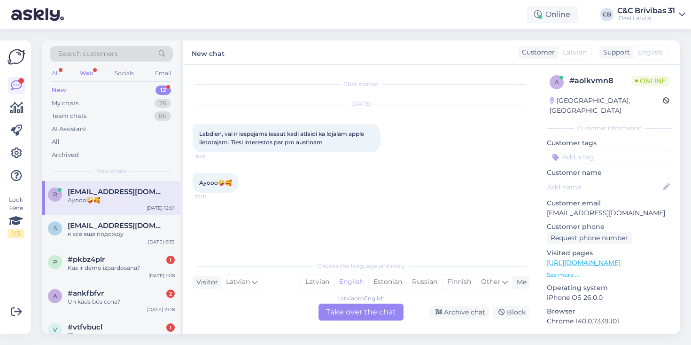
click at [303, 69] on div "Chat started [DATE] Labdien, vai ir iespejams iesaut kadi atlaidi ka lojalam ap…" at bounding box center [361, 199] width 356 height 269
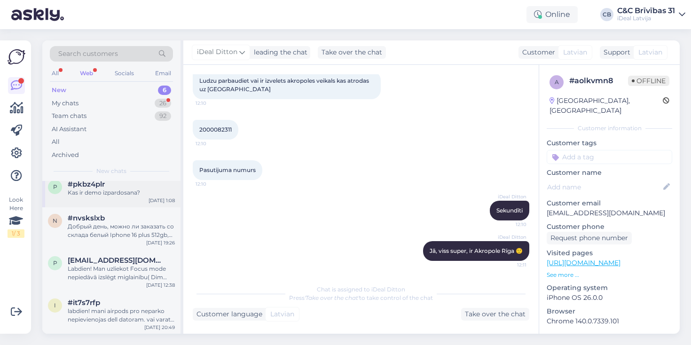
scroll to position [73, 0]
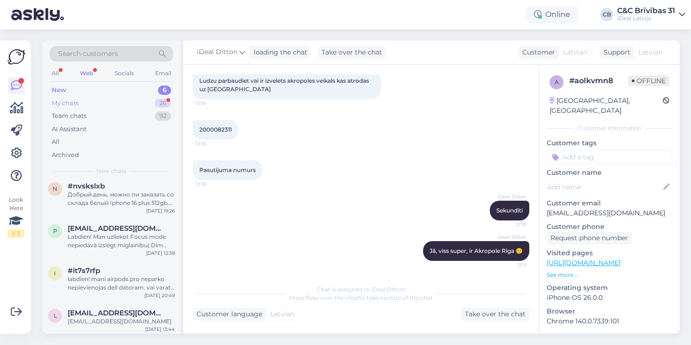
click at [99, 108] on div "My chats 26" at bounding box center [111, 103] width 123 height 13
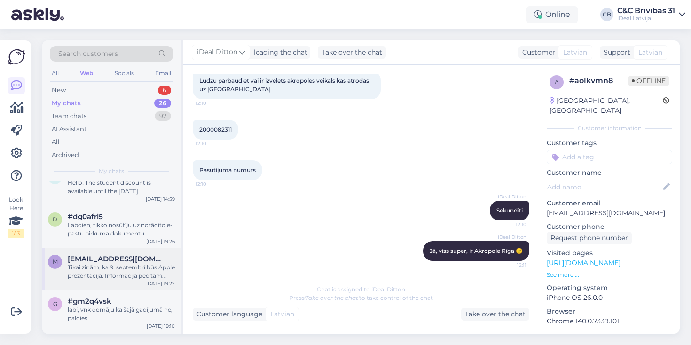
scroll to position [840, 0]
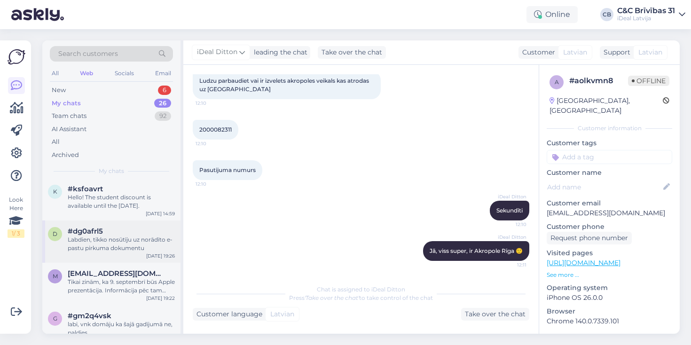
click at [130, 235] on div "Labdien, tikko nosūtīju uz norādīto e-pastu pirkuma dokumentu" at bounding box center [121, 243] width 107 height 17
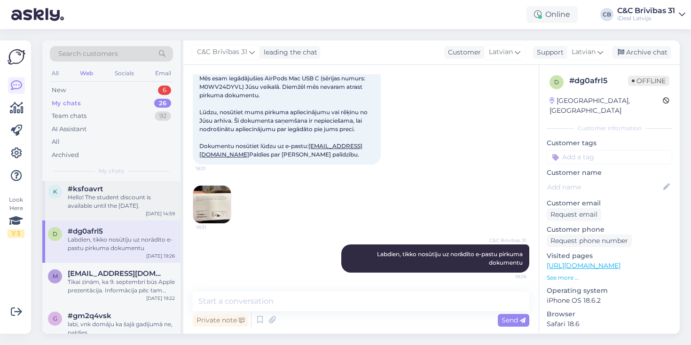
click at [131, 213] on div "k #ksfoavrt Hello! The student discount is available until the [DATE]. [DATE] 1…" at bounding box center [111, 199] width 138 height 42
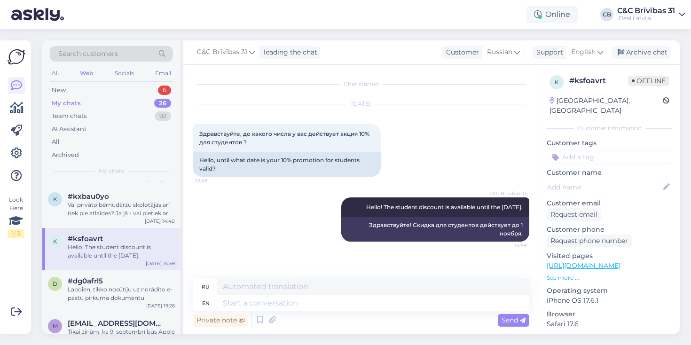
scroll to position [780, 0]
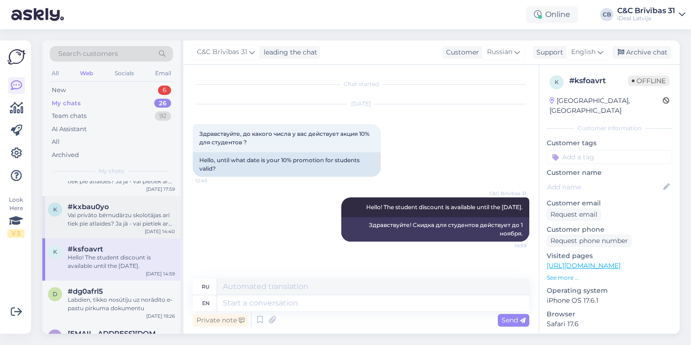
click at [131, 213] on div "Vai privāto bērnudārzu skolotājas arī tiek pie atlaides? Ja jā - vai pietiek ar…" at bounding box center [121, 219] width 107 height 17
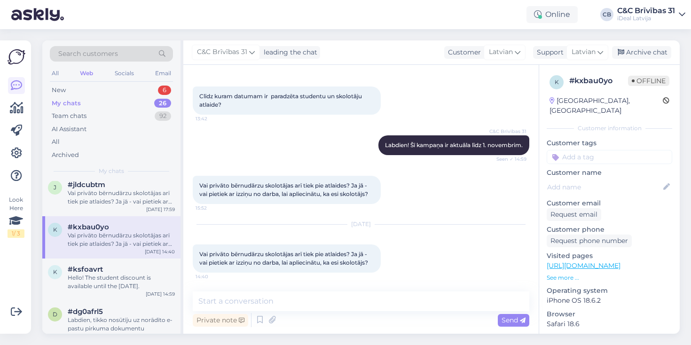
scroll to position [748, 0]
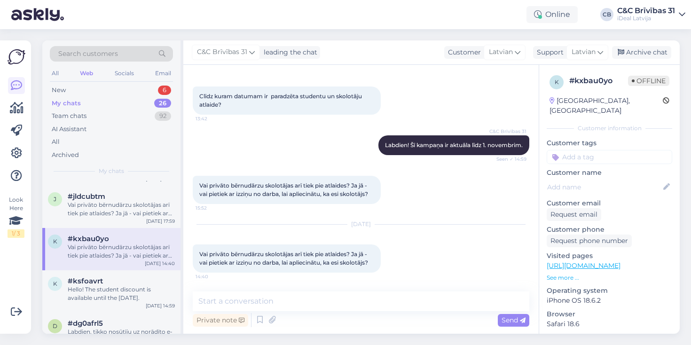
click at [131, 213] on div "Vai privāto bērnudārzu skolotājas arī tiek pie atlaides? Ja jā - vai pietiek ar…" at bounding box center [121, 209] width 107 height 17
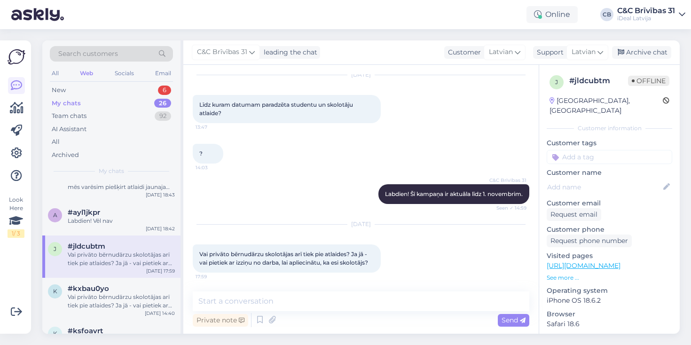
scroll to position [692, 0]
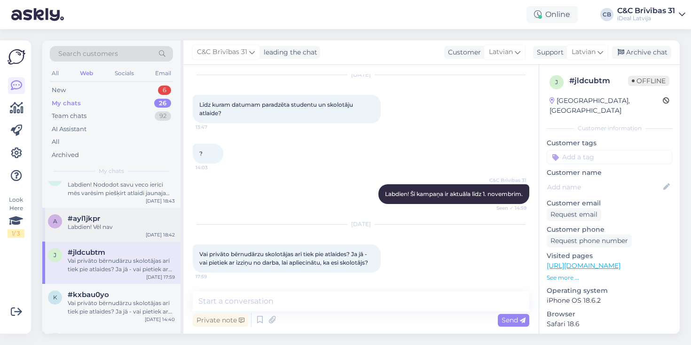
click at [131, 214] on div "#ayl1jkpr" at bounding box center [121, 218] width 107 height 8
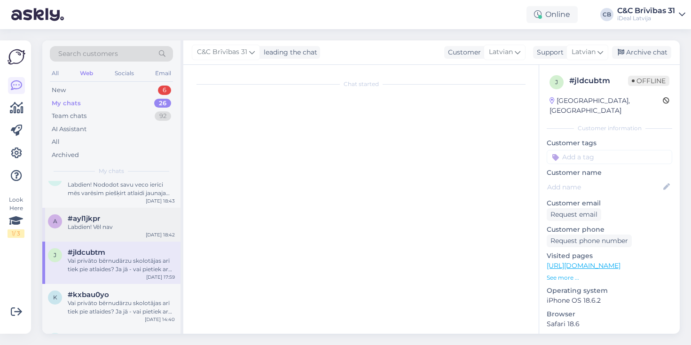
scroll to position [0, 0]
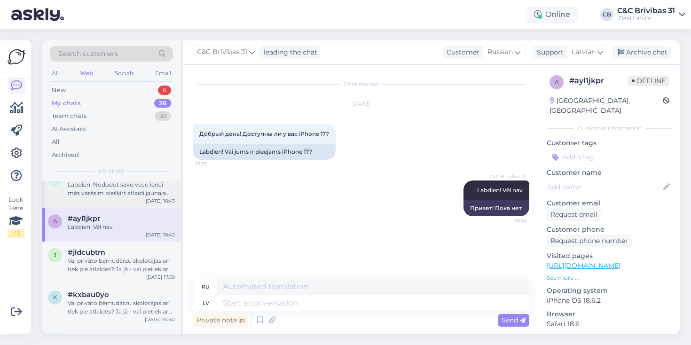
click at [132, 201] on div "v #vrekgmth Labdien! Nododot savu veco ierīci mēs varēsim piešķirt atlaidi jaun…" at bounding box center [111, 186] width 138 height 42
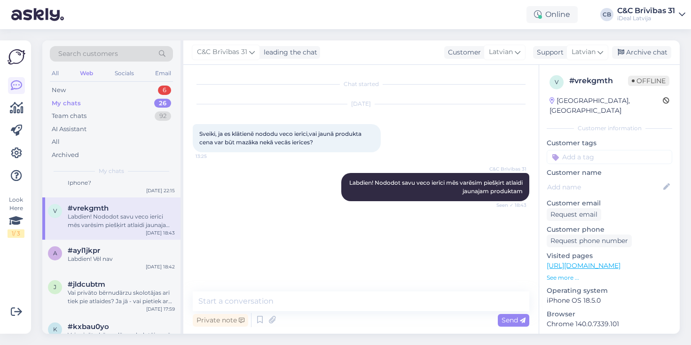
click at [132, 201] on div "v #vrekgmth Labdien! Nododot savu veco ierīci mēs varēsim piešķirt atlaidi jaun…" at bounding box center [111, 218] width 138 height 42
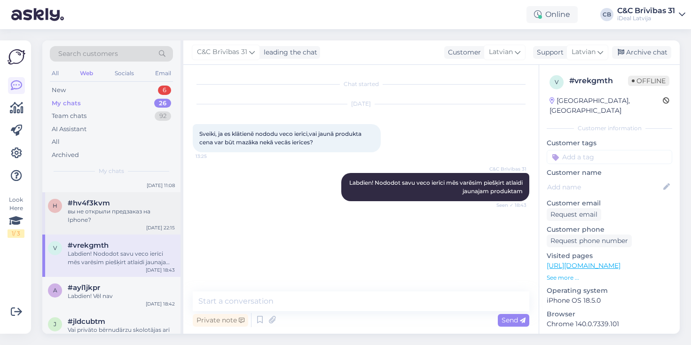
click at [132, 197] on div "h #hv4f3kvm вы не открыли предзаказ на Iphone? [DATE] 22:15" at bounding box center [111, 213] width 138 height 42
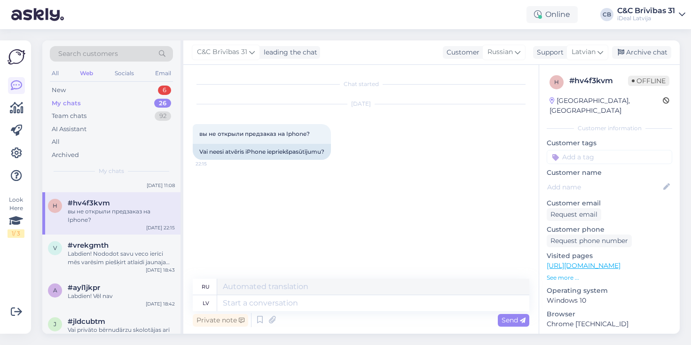
scroll to position [558, 0]
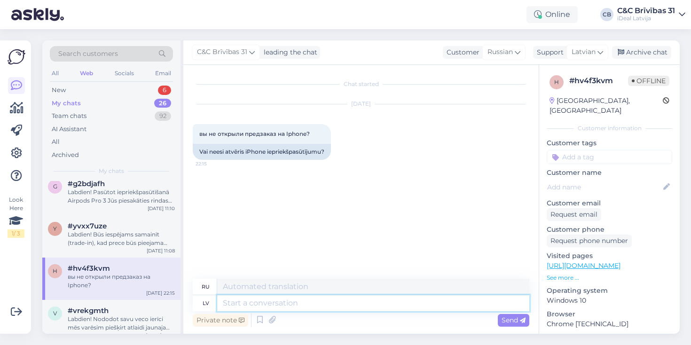
click at [276, 301] on textarea at bounding box center [373, 303] width 312 height 16
type textarea "Sveiki,"
type textarea "Привет,"
type textarea "Sveiki, vēl"
type textarea "Привет еще раз"
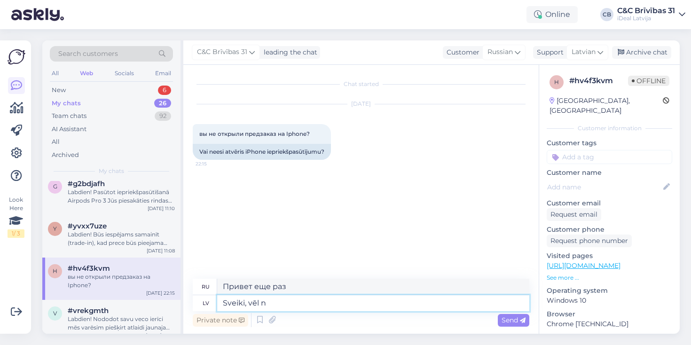
type textarea "Sveiki, vēl ne"
type textarea "Привет, пока нет."
type textarea "Sveiki, vēl ne. 1"
type textarea "Здравствуйте, пока нет."
type textarea "Sveiki, vēl ne. 12."
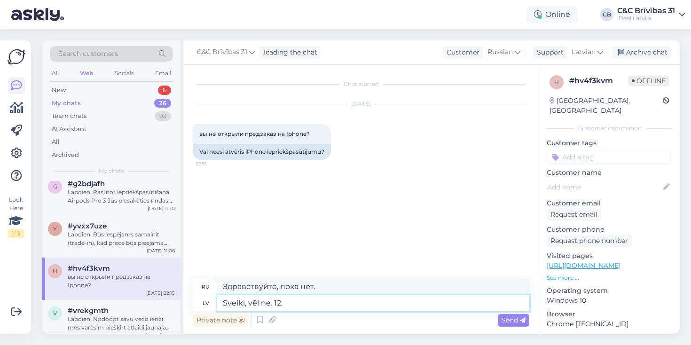
type textarea "Здравствуйте, пока нет. 12."
type textarea "Sveiki, vēl ne. 12.09 s"
type textarea "Здравствуйте, ещё нет. 12.09"
type textarea "Sveiki, vēl ne. 12.09 sāksies"
type textarea "Здравствуйте, пока нет. Начало 12.09"
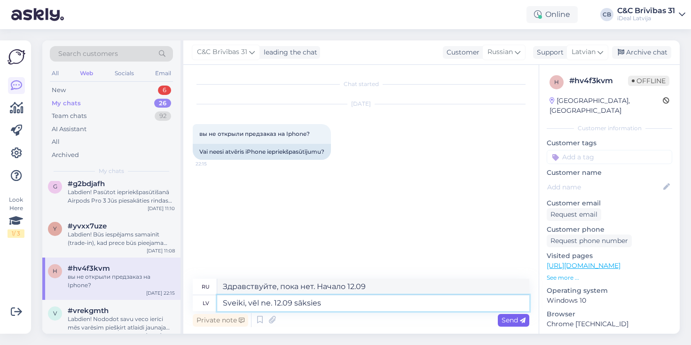
type textarea "Sveiki, vēl ne. 12.09"
type textarea "Здравствуйте, ещё нет. 12.09"
type textarea "Sveiki, vēl ne. 12.09 atvērsies"
type textarea "Здравствуйте, пока нет. Открытие состоится 12.09 ."
type textarea "Sveiki, vēl ne. 12.09 atvērsies"
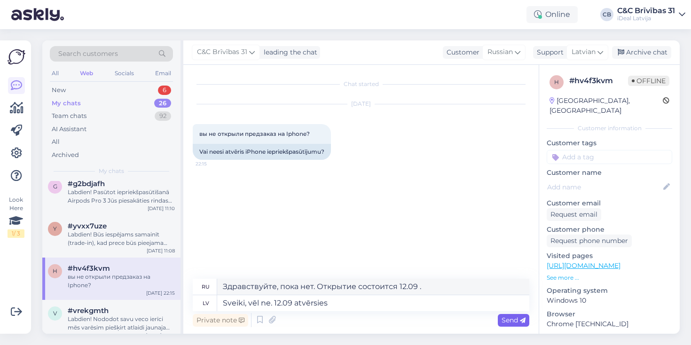
click at [505, 318] on span "Send" at bounding box center [513, 320] width 24 height 8
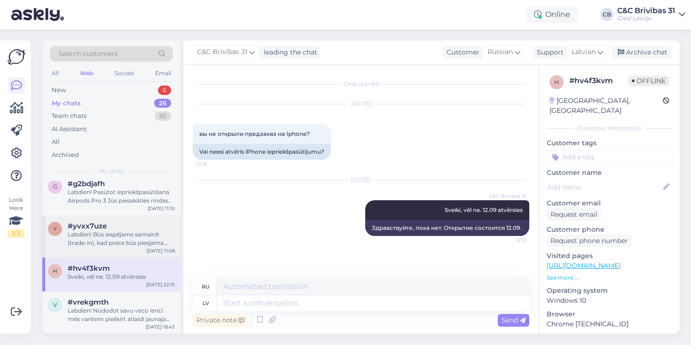
click at [132, 231] on div "Labdien! Būs iespējams samainīt (trade-in), kad prece būs pieejama fiziski veik…" at bounding box center [121, 238] width 107 height 17
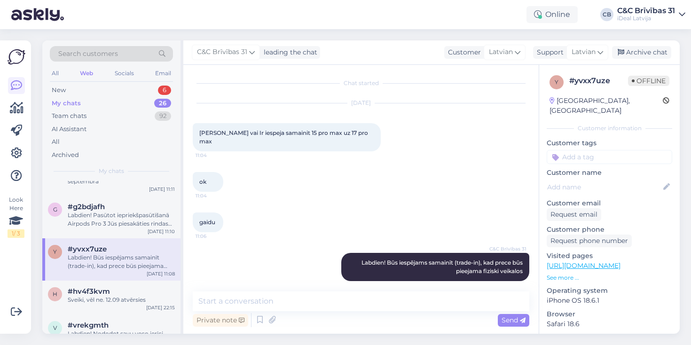
scroll to position [524, 0]
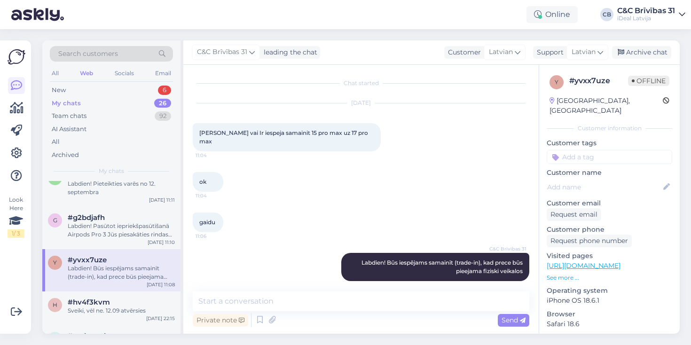
click at [132, 231] on div "Labdien! Pasūtot iepriekšpasūtīšanā Airpods Pro 3 Jūs piesakāties rindas kārtīb…" at bounding box center [121, 230] width 107 height 17
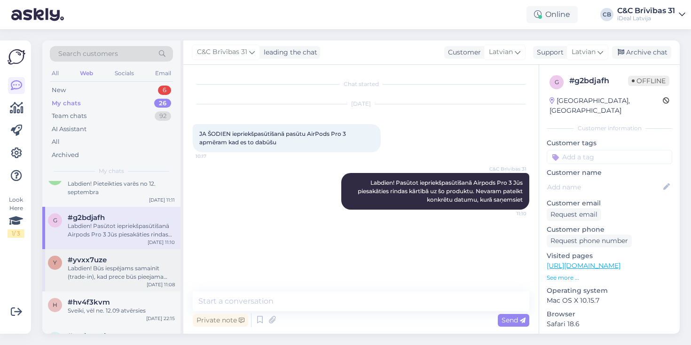
scroll to position [0, 0]
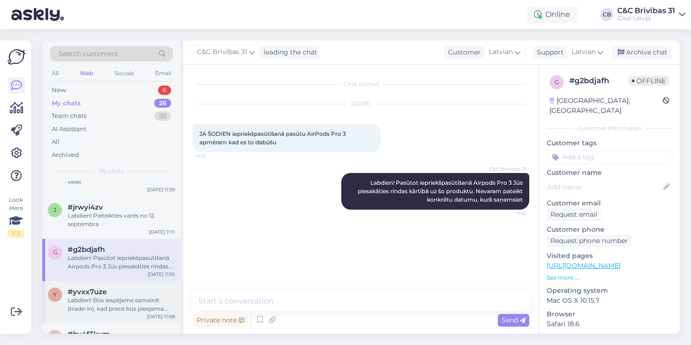
click at [132, 231] on div "j #jrwyi4zv Labdien! Pieteikties varēs no 12. septembra [DATE] 11:11" at bounding box center [111, 217] width 138 height 42
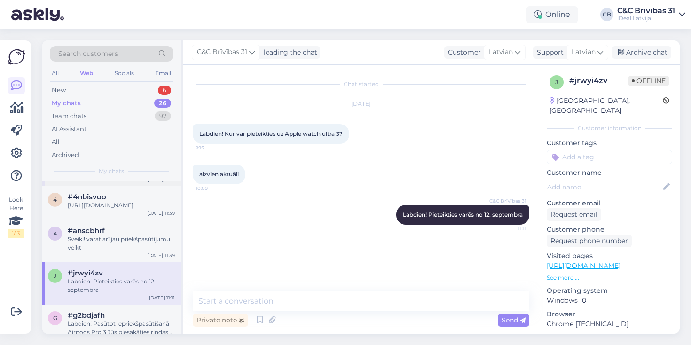
scroll to position [424, 0]
click at [126, 248] on div "Sveiki! varat arī jau priekšpasūtījumu veikt" at bounding box center [121, 245] width 107 height 17
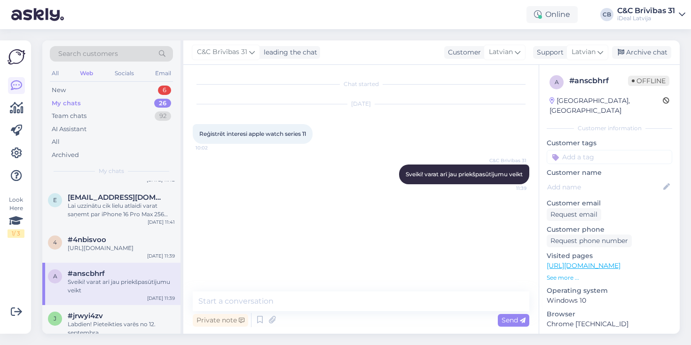
click at [126, 248] on div "[URL][DOMAIN_NAME]" at bounding box center [121, 248] width 107 height 8
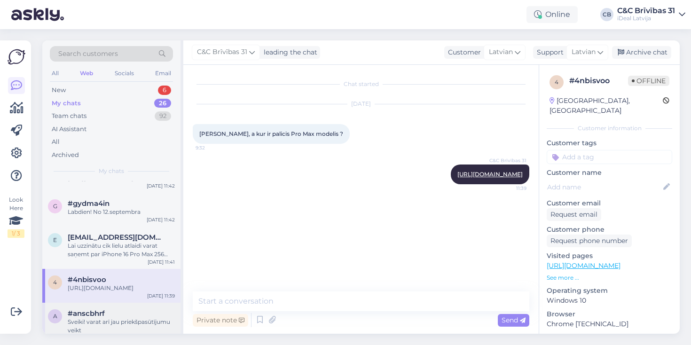
scroll to position [332, 0]
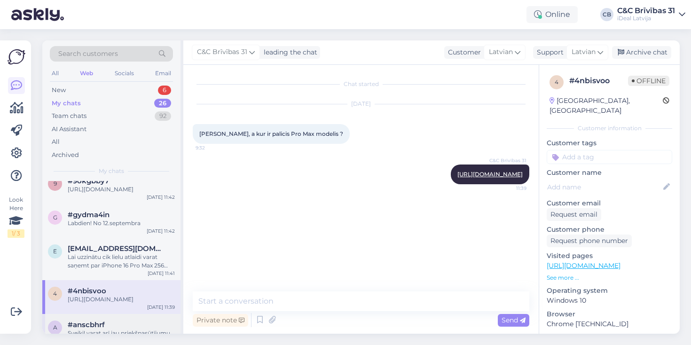
click at [126, 248] on span "[EMAIL_ADDRESS][DOMAIN_NAME]" at bounding box center [117, 248] width 98 height 8
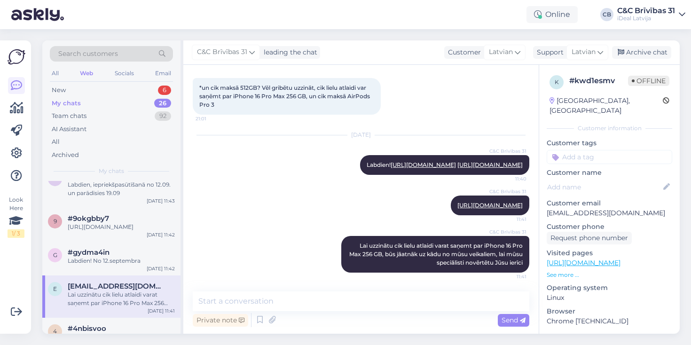
scroll to position [291, 0]
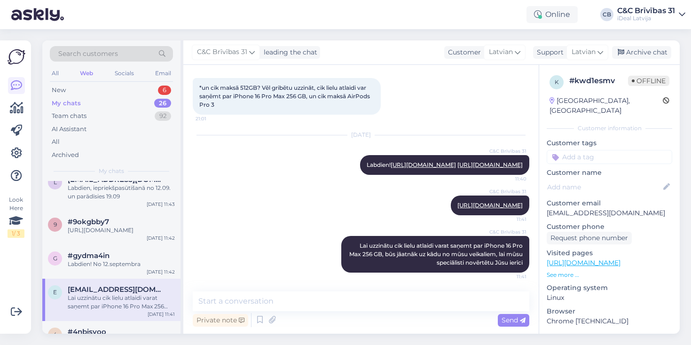
click at [126, 248] on div "g #gydma4in Labdien! No 12.septembra [DATE] 11:42" at bounding box center [111, 262] width 138 height 34
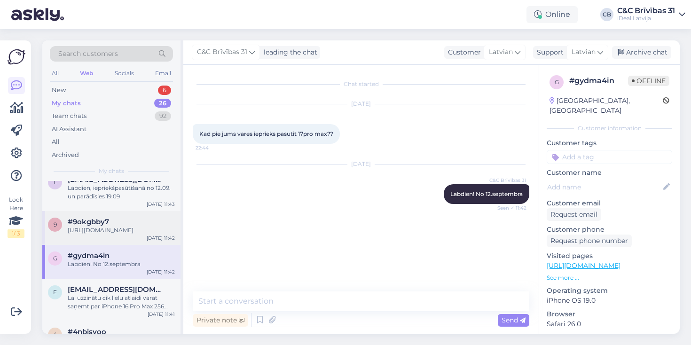
click at [128, 236] on div "9 #9okgbby7 [URL][DOMAIN_NAME] [DATE] 11:42" at bounding box center [111, 228] width 138 height 34
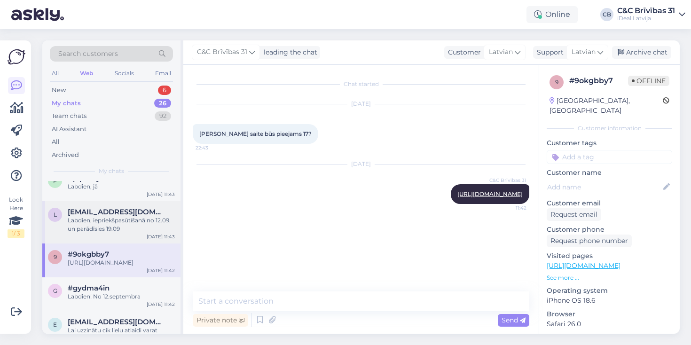
click at [130, 226] on div "Labdien, iepriekšpasūtīšanā no 12.09. un parādīsies 19.09" at bounding box center [121, 224] width 107 height 17
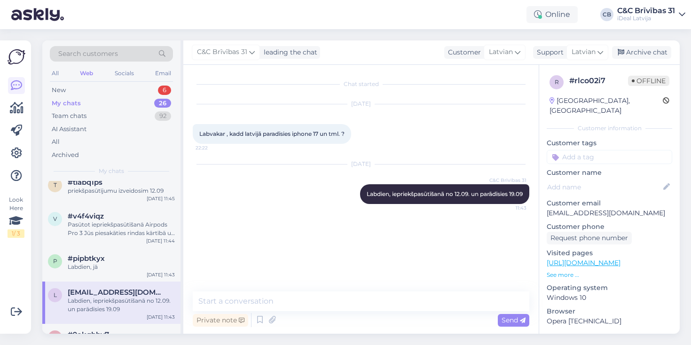
scroll to position [150, 0]
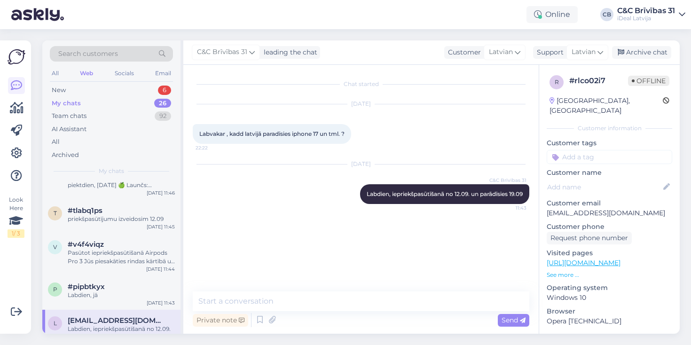
click at [130, 226] on div "t #tlabq1ps priekšpasūtījumu izveidosim 12.09 [DATE] 11:45" at bounding box center [111, 217] width 138 height 34
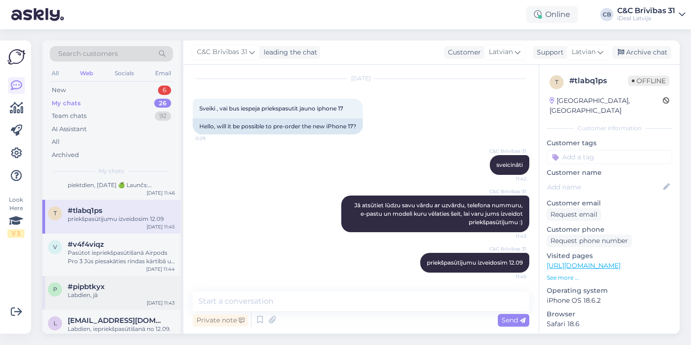
click at [117, 287] on div "#pipbtkyx" at bounding box center [121, 286] width 107 height 8
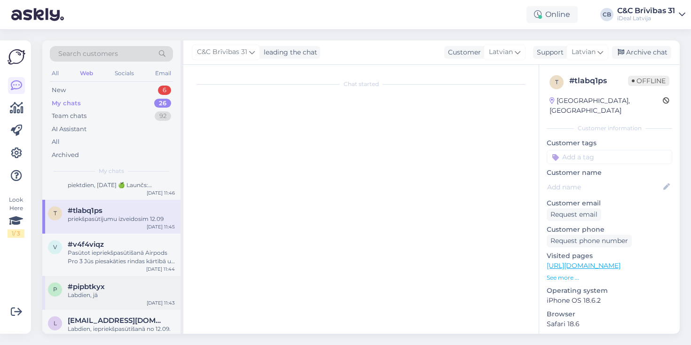
scroll to position [0, 0]
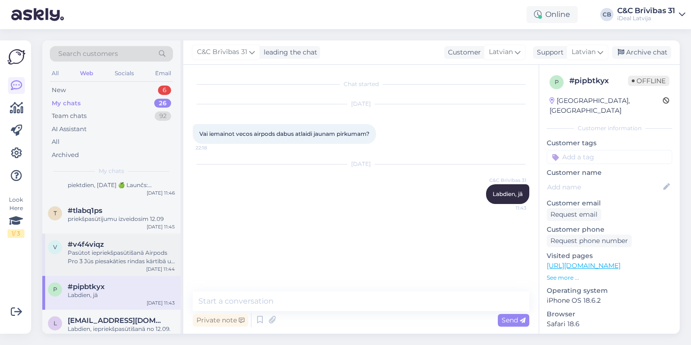
click at [124, 251] on div "Pasūtot iepriekšpasūtīšanā Airpods Pro 3 Jūs piesakāties rindas kārtībā uz šo p…" at bounding box center [121, 256] width 107 height 17
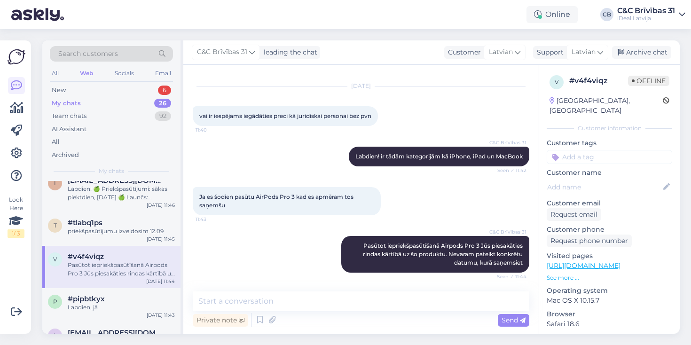
scroll to position [130, 0]
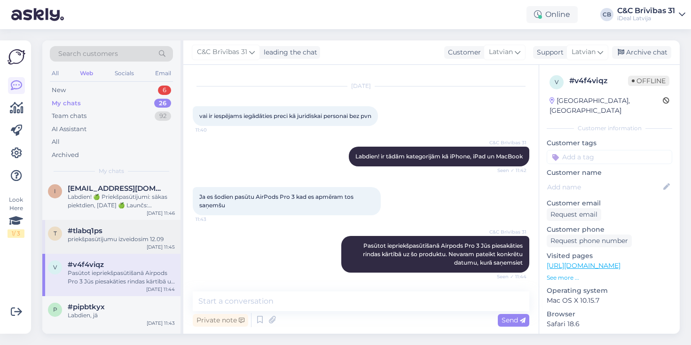
click at [126, 231] on div "#tlabq1ps" at bounding box center [121, 230] width 107 height 8
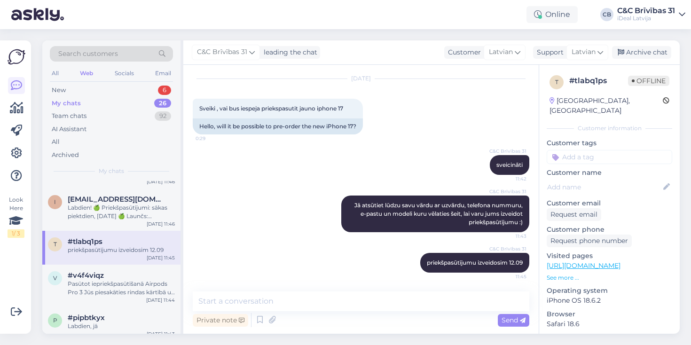
scroll to position [108, 0]
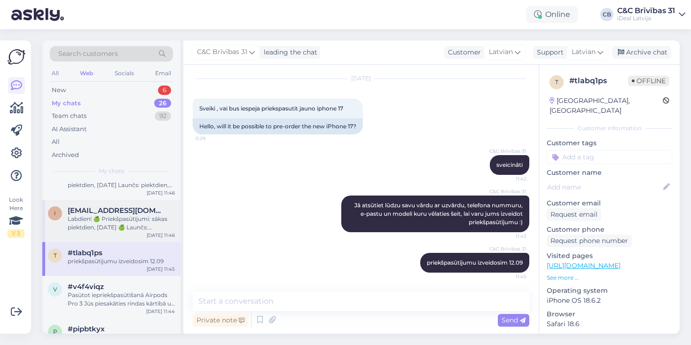
click at [126, 231] on div "i [EMAIL_ADDRESS][DOMAIN_NAME] Labdien! 🍏 Priekšpasūtījumi: sākas piektdien, [D…" at bounding box center [111, 221] width 138 height 42
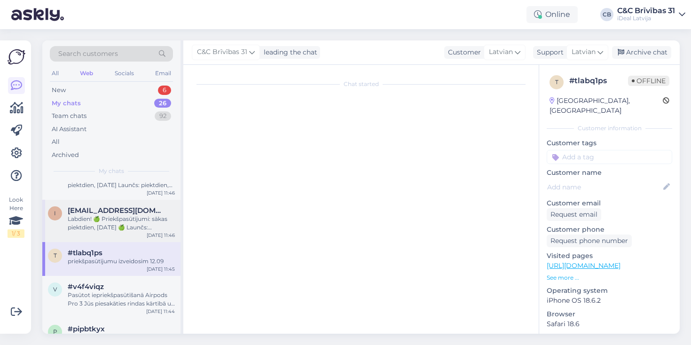
scroll to position [0, 0]
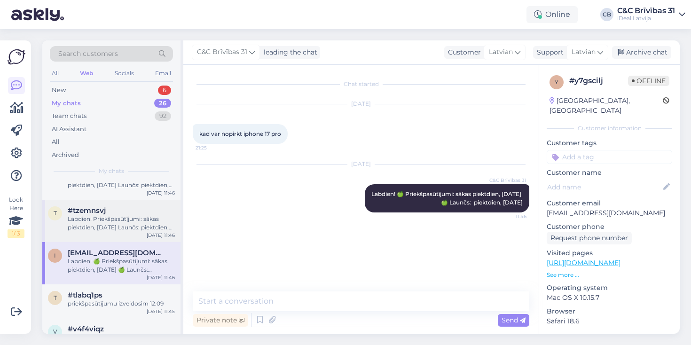
click at [126, 231] on div "t #tzemnsvj Labdien! Priekšpasūtījumi: sākas piektdien, [DATE] Launčs: piektdie…" at bounding box center [111, 221] width 138 height 42
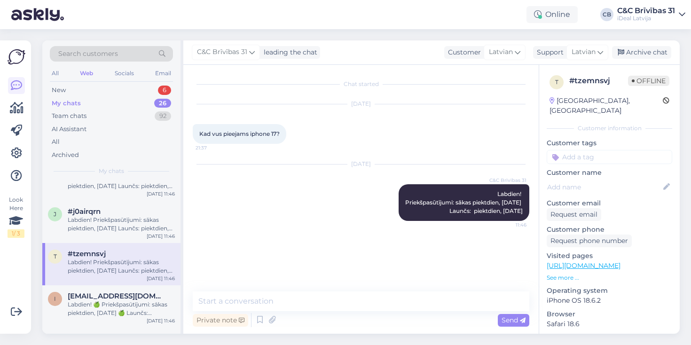
scroll to position [19, 0]
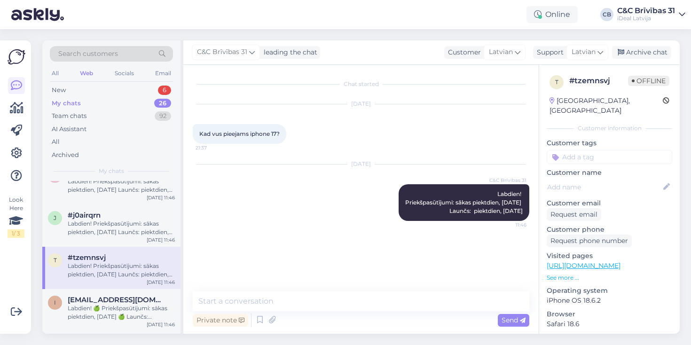
click at [126, 231] on div "Labdien! Priekšpasūtījumi: sākas piektdien, [DATE] Launčs: piektdien, [DATE]" at bounding box center [121, 227] width 107 height 17
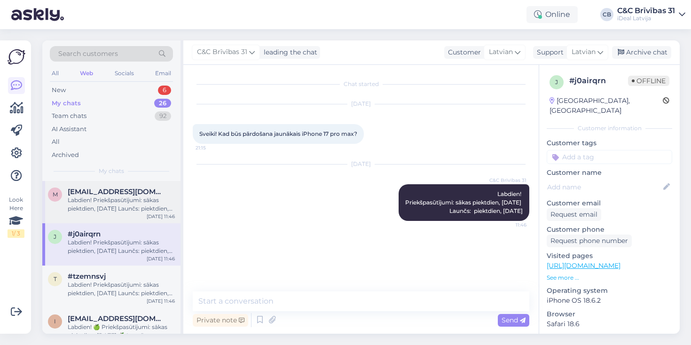
scroll to position [0, 0]
click at [127, 219] on div "m [EMAIL_ADDRESS][DOMAIN_NAME] Labdien! Priekšpasūtījumi: sākas piektdien, [DAT…" at bounding box center [111, 202] width 138 height 42
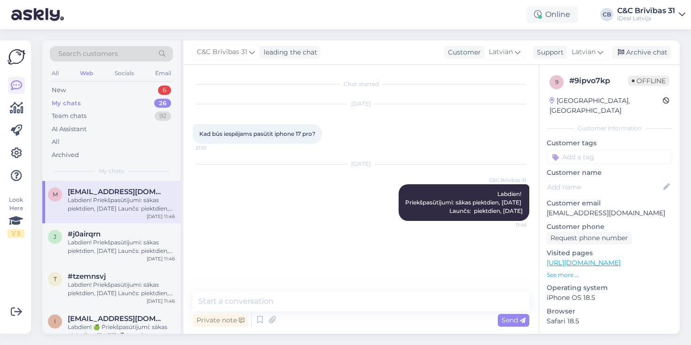
click at [226, 219] on div "[DATE] C&C Brīvības 31 Labdien! Priekšpasūtījumi: sākas piektdien, [DATE] Launč…" at bounding box center [361, 192] width 336 height 77
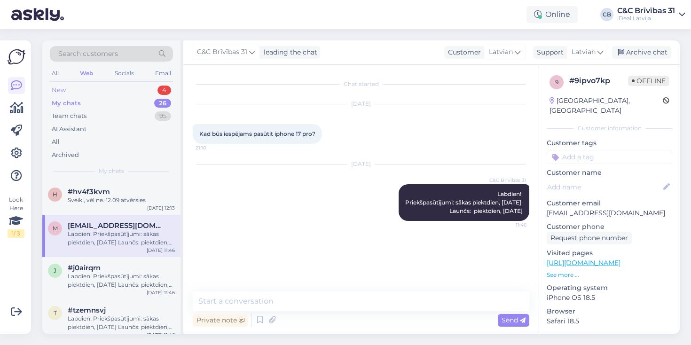
click at [73, 93] on div "New 4" at bounding box center [111, 90] width 123 height 13
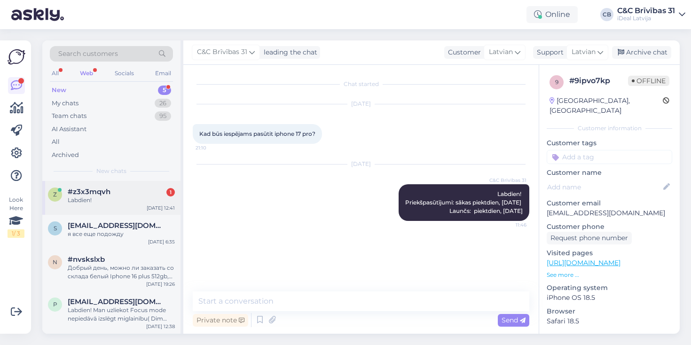
scroll to position [0, 0]
click at [121, 203] on div "z #z3x3mqvh 1 Labdien! [DATE] 12:41" at bounding box center [111, 197] width 138 height 34
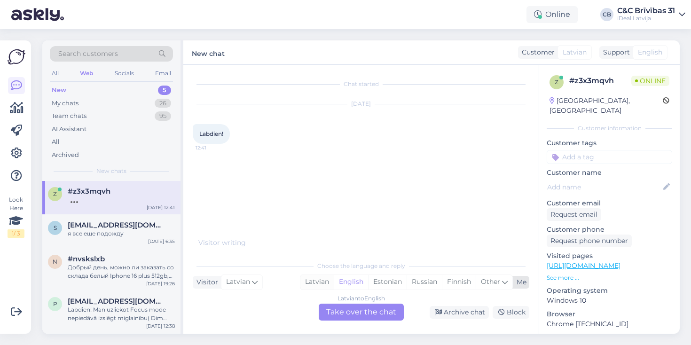
click at [315, 280] on div "Latvian" at bounding box center [316, 282] width 33 height 14
click at [341, 313] on div "Latvian to Latvian Take over the chat" at bounding box center [360, 311] width 85 height 17
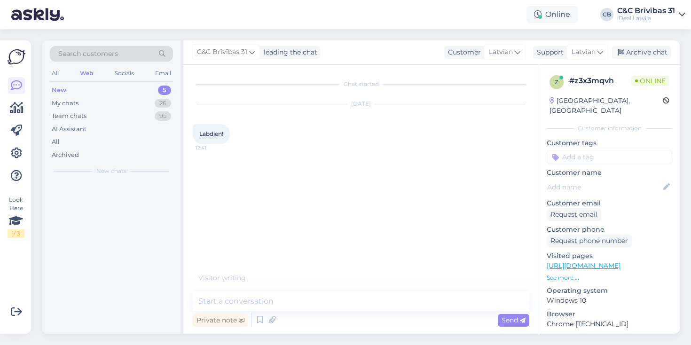
scroll to position [0, 0]
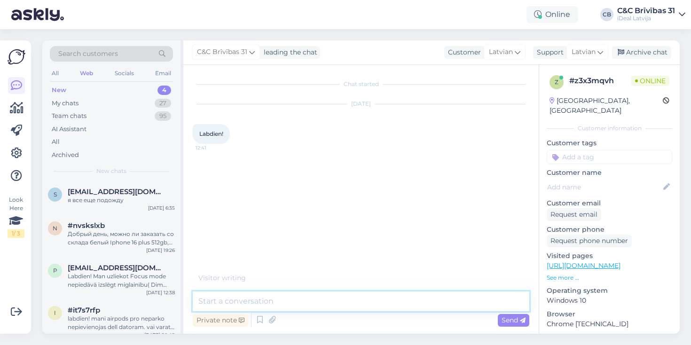
click at [333, 293] on textarea at bounding box center [361, 301] width 336 height 20
type textarea "Labdien!"
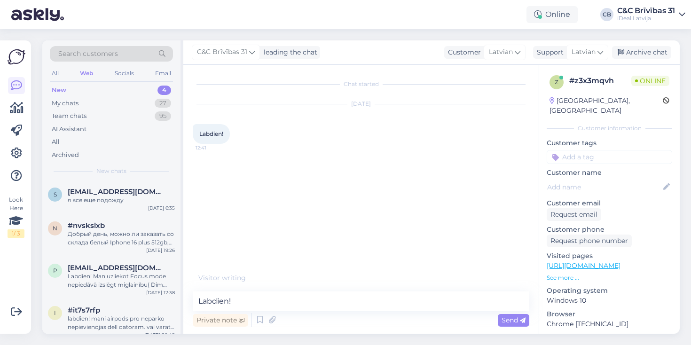
click at [348, 229] on div "Chat started [DATE] Labdien! 12:41" at bounding box center [365, 173] width 345 height 199
click at [503, 319] on span "Send" at bounding box center [513, 320] width 24 height 8
click at [448, 197] on div "Chat started [DATE] Labdien! 12:41 C&C Brīvības 31 Labdien! Seen ✓ 12:41" at bounding box center [365, 178] width 345 height 209
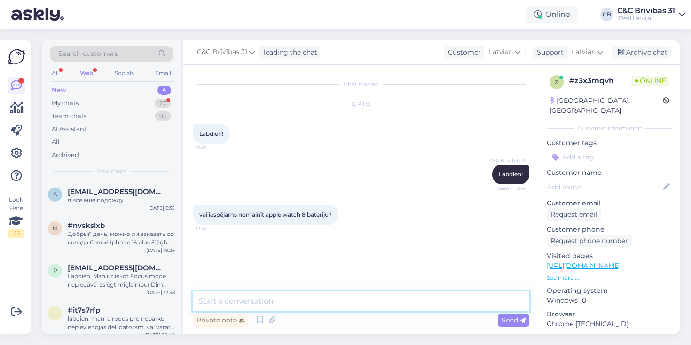
click at [356, 299] on textarea at bounding box center [361, 301] width 336 height 20
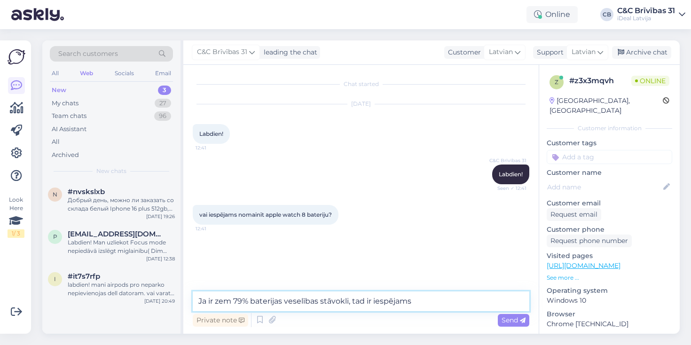
type textarea "Ja ir zem 79% baterijas veselības stāvoklis, tad ir iespējams"
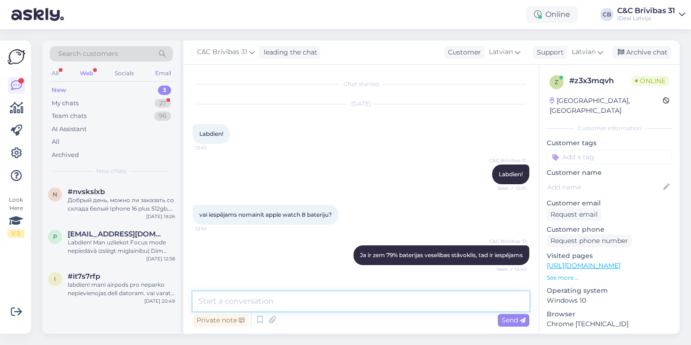
scroll to position [33, 0]
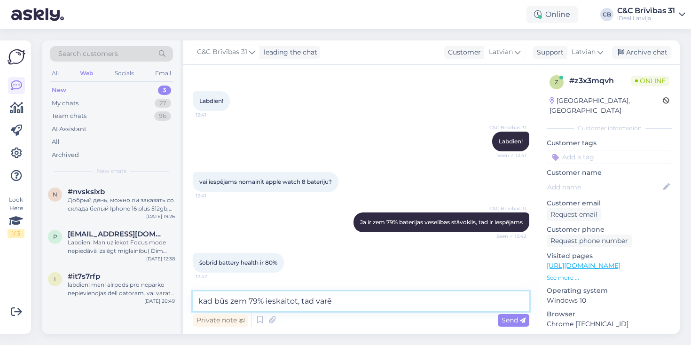
type textarea "kad būs zem 79% ieskaitot, tad varēs"
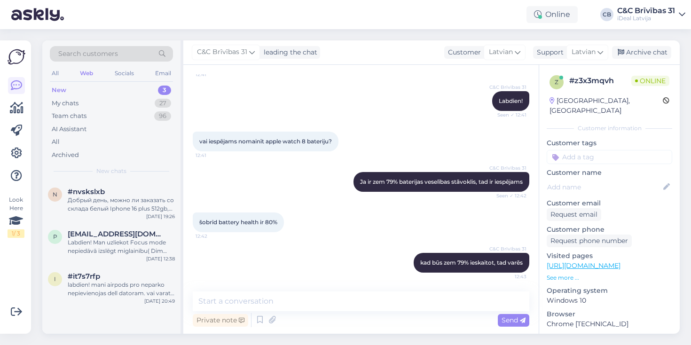
click at [346, 242] on div "šobrīd battery health ir 80% 12:42" at bounding box center [361, 222] width 336 height 40
click at [315, 296] on textarea at bounding box center [361, 301] width 336 height 20
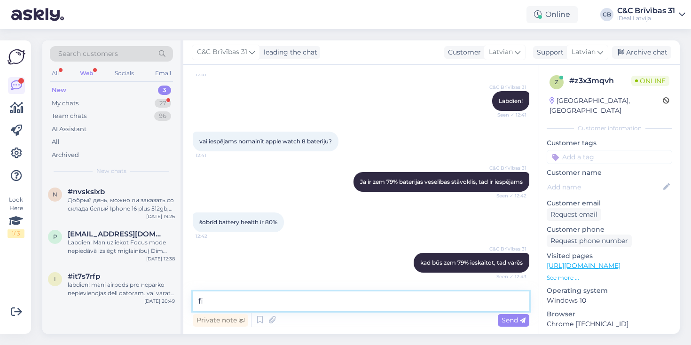
scroll to position [114, 0]
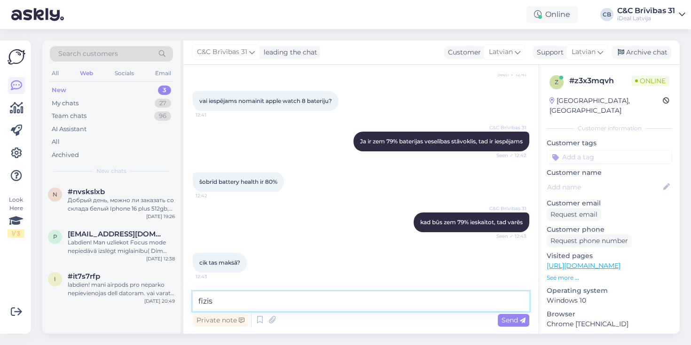
type textarea "fizisi"
type textarea "zem"
type textarea "Ja mainat, kad ir 80% vai 79%?"
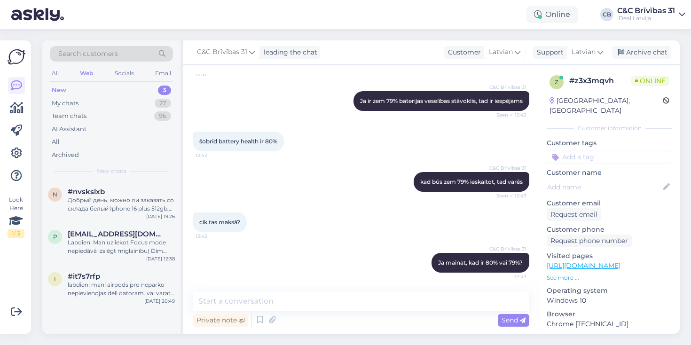
click at [359, 270] on div "C&C Brīvības 31 Ja mainat, kad ir 80% vai 79%? 12:43" at bounding box center [361, 262] width 336 height 40
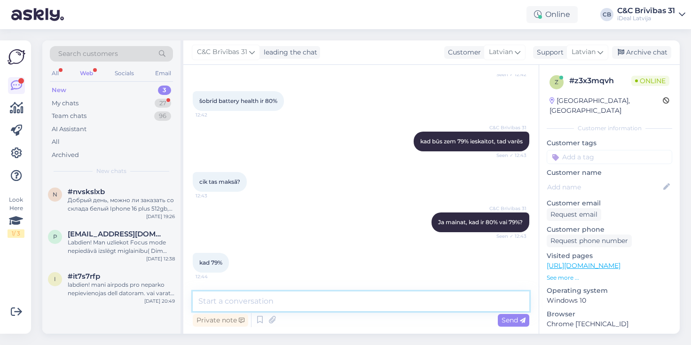
click at [356, 298] on textarea at bounding box center [361, 301] width 336 height 20
type textarea "127eur"
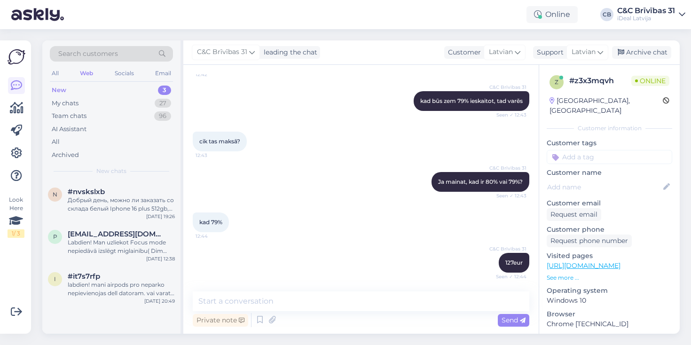
click at [406, 258] on div "C&C Brīvības 31 127eur Seen ✓ 12:44" at bounding box center [361, 262] width 336 height 40
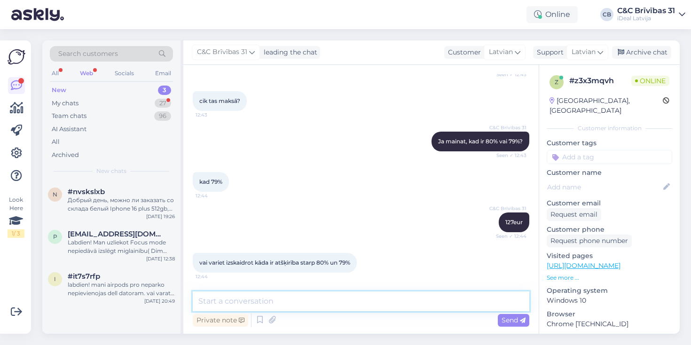
click at [360, 296] on textarea at bounding box center [361, 301] width 336 height 20
type textarea "ja mainat bateriju, kad ir 80% tas izmaksās"
type textarea "kurš modelis Jums ir 8 sērijai?"
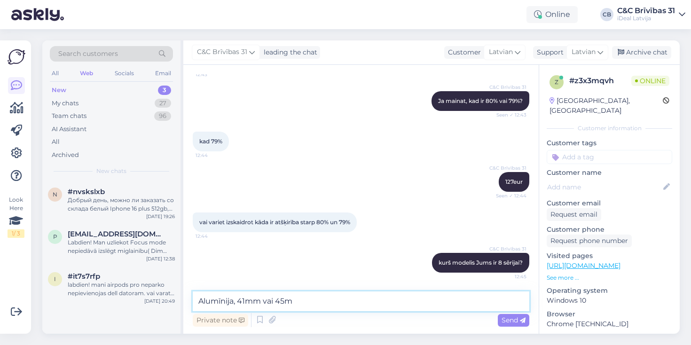
type textarea "Alumīnija, 41mm vai 45mm"
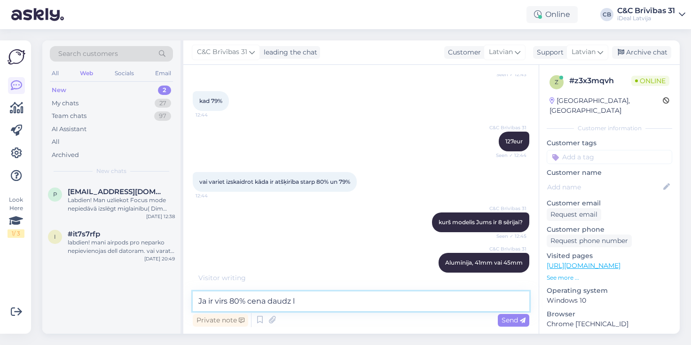
scroll to position [396, 0]
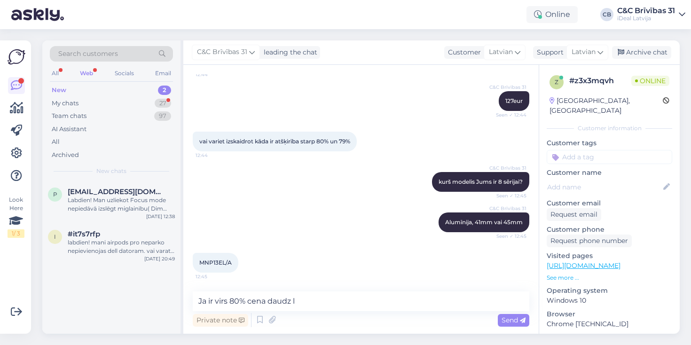
click at [212, 264] on span "MNP13EL/A" at bounding box center [215, 262] width 32 height 7
copy span "MNP13EL"
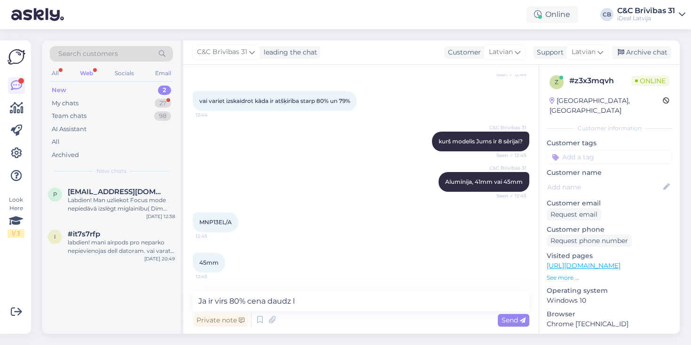
click at [297, 256] on div "45mm 12:45" at bounding box center [361, 262] width 336 height 40
click at [208, 223] on span "MNP13EL/A" at bounding box center [215, 221] width 32 height 7
copy span "MNP13EL"
click at [340, 311] on div "Private note Send" at bounding box center [361, 320] width 336 height 18
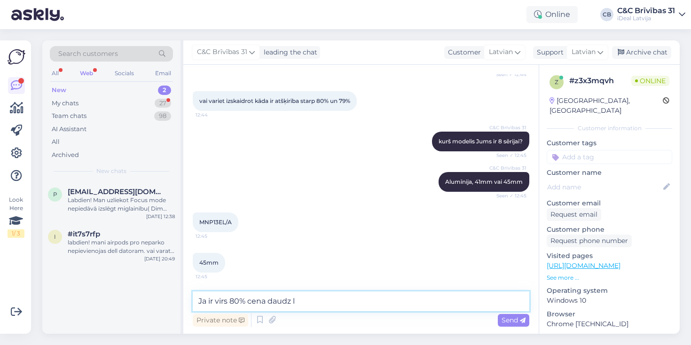
click at [341, 300] on textarea "Ja ir virs 80% cena daudz l" at bounding box center [361, 301] width 336 height 20
type textarea "Ja ir virs 80% cena būs 495eur, zem 79% ieskaitot 127eur"
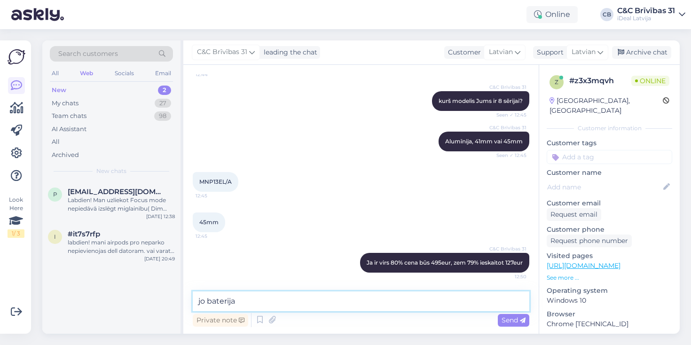
type textarea "jo"
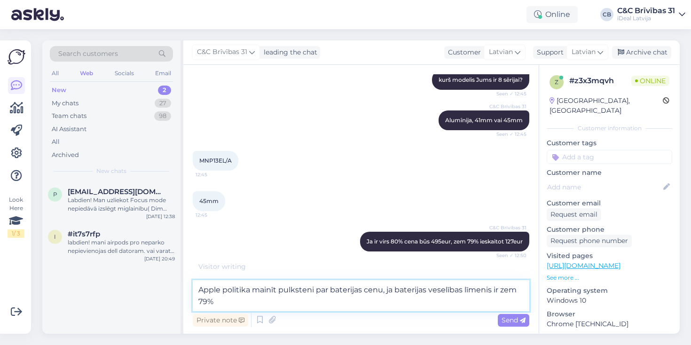
scroll to position [498, 0]
click at [363, 302] on textarea "Apple politika mainīt pulksteni par baterijas cenu, ja baterijas veselības līme…" at bounding box center [361, 295] width 336 height 31
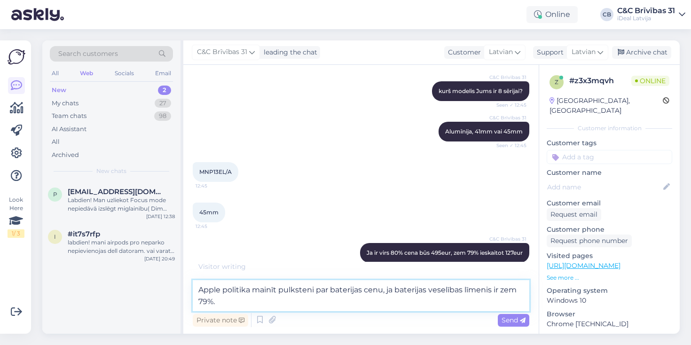
type textarea "Apple politika mainīt pulksteni par baterijas cenu, ja baterijas veselības līme…"
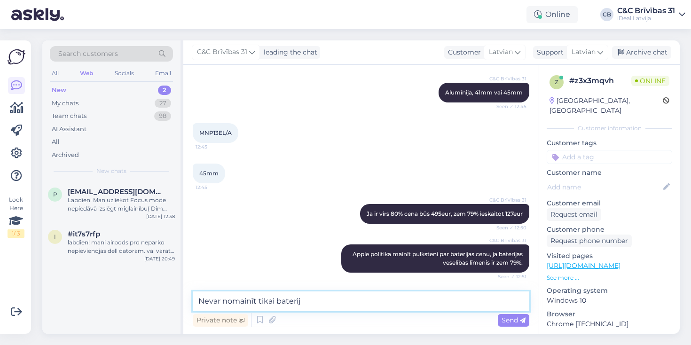
type textarea "Nevar nomainīt tikai bateriju"
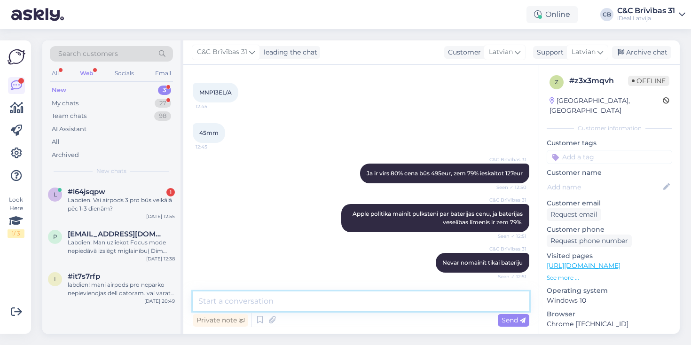
scroll to position [607, 0]
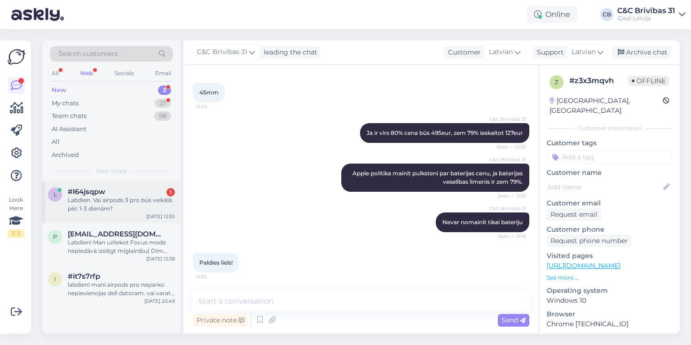
click at [112, 202] on div "Labdien. Vai airpods 3 pro būs veikālā pēc 1-3 dienām?" at bounding box center [121, 204] width 107 height 17
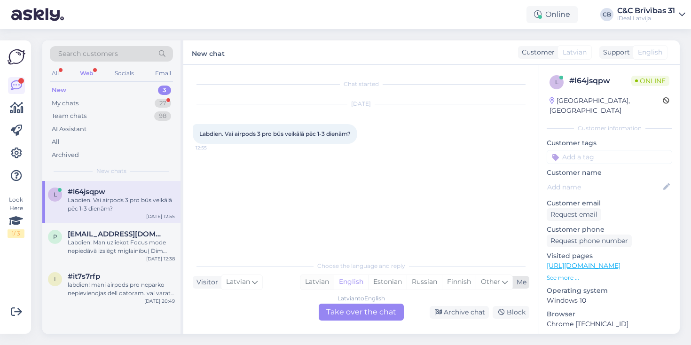
click at [318, 279] on div "Latvian" at bounding box center [316, 282] width 33 height 14
click at [339, 307] on div "Latvian to Latvian Take over the chat" at bounding box center [360, 311] width 85 height 17
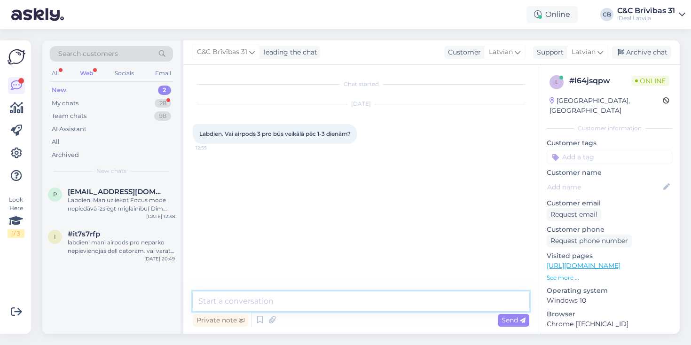
click at [342, 302] on textarea at bounding box center [361, 301] width 336 height 20
type textarea "a"
type textarea "Labdien visi jaunie produkti veikalā būs pieejami no [DATE]."
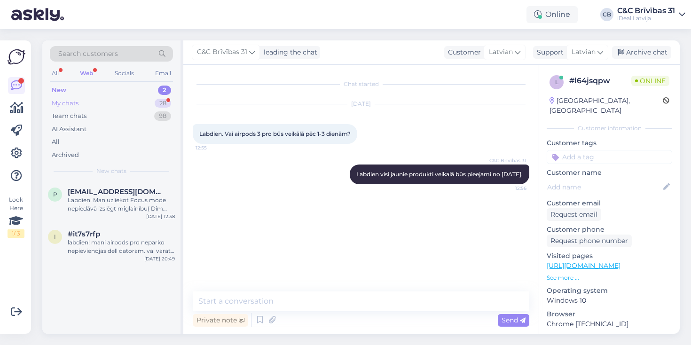
click at [130, 98] on div "My chats 28" at bounding box center [111, 103] width 123 height 13
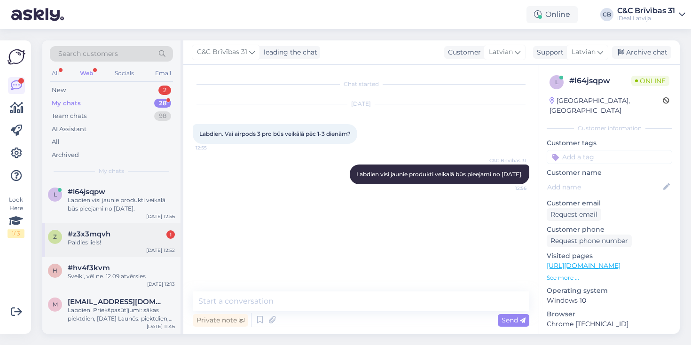
click at [139, 241] on div "Paldies liels!" at bounding box center [121, 242] width 107 height 8
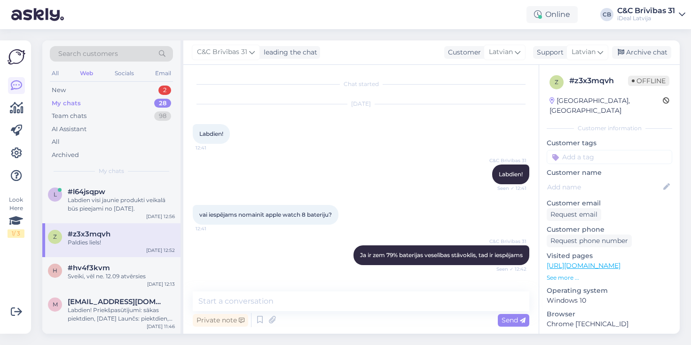
scroll to position [607, 0]
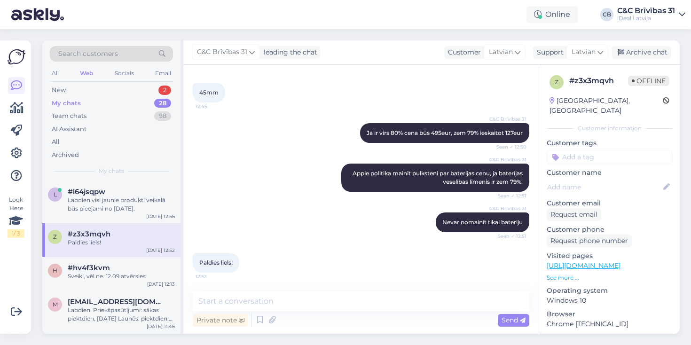
click at [242, 214] on div "C&C Brīvības 31 Nevar nomainīt tikai bateriju Seen ✓ 12:51" at bounding box center [361, 222] width 336 height 40
click at [118, 90] on div "New 2" at bounding box center [111, 90] width 123 height 13
